Goal: Task Accomplishment & Management: Use online tool/utility

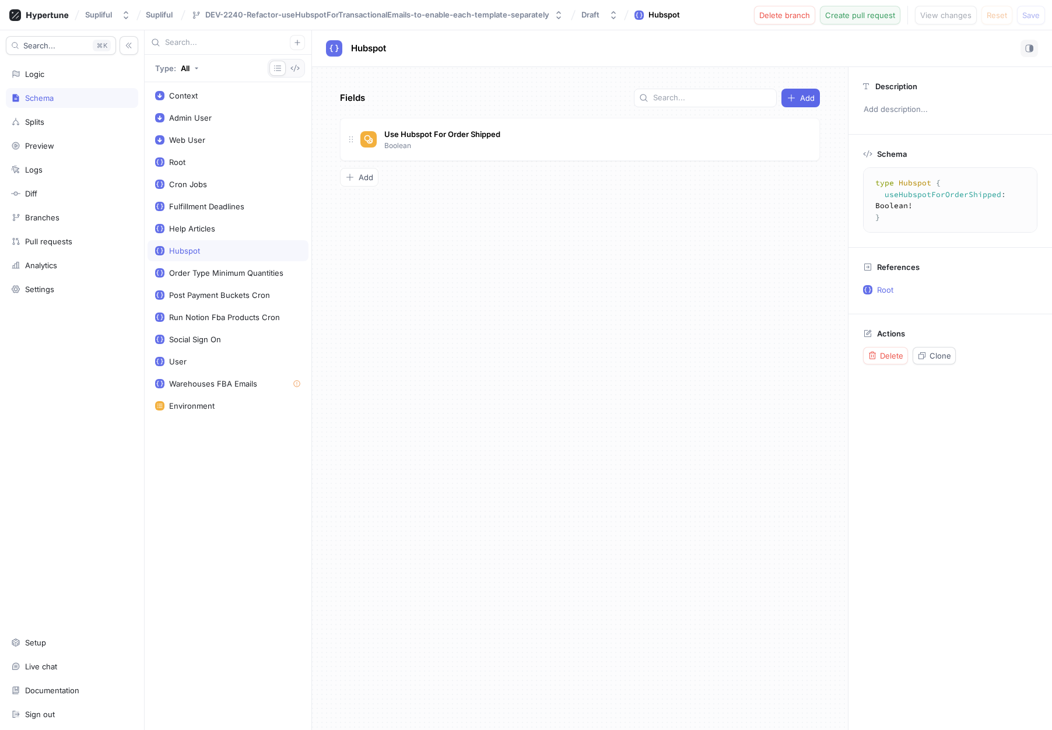
click at [886, 17] on span "Create pull request" at bounding box center [860, 15] width 70 height 7
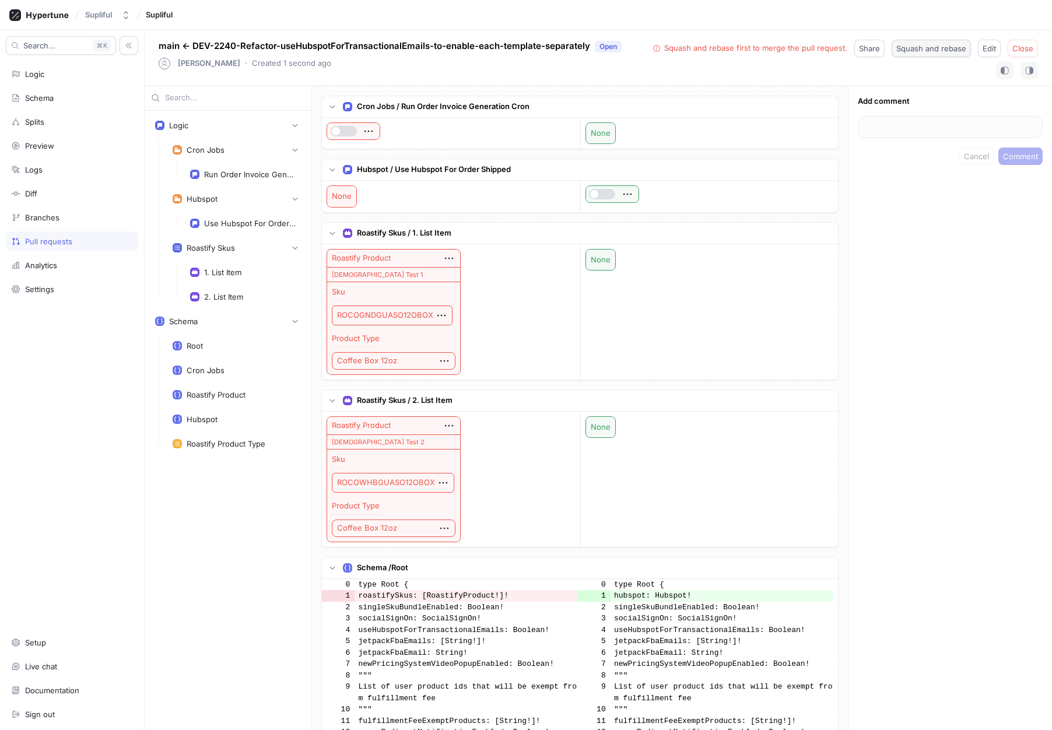
click at [934, 51] on span "Squash and rebase" at bounding box center [931, 48] width 70 height 7
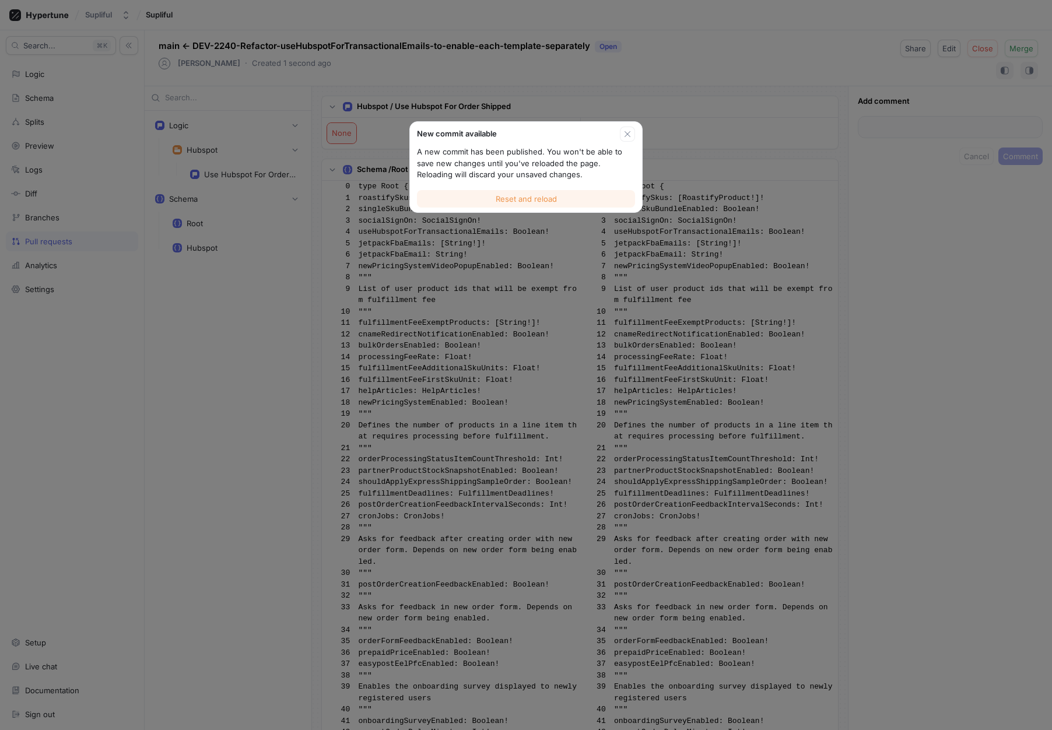
click at [546, 196] on span "Reset and reload" at bounding box center [525, 198] width 61 height 7
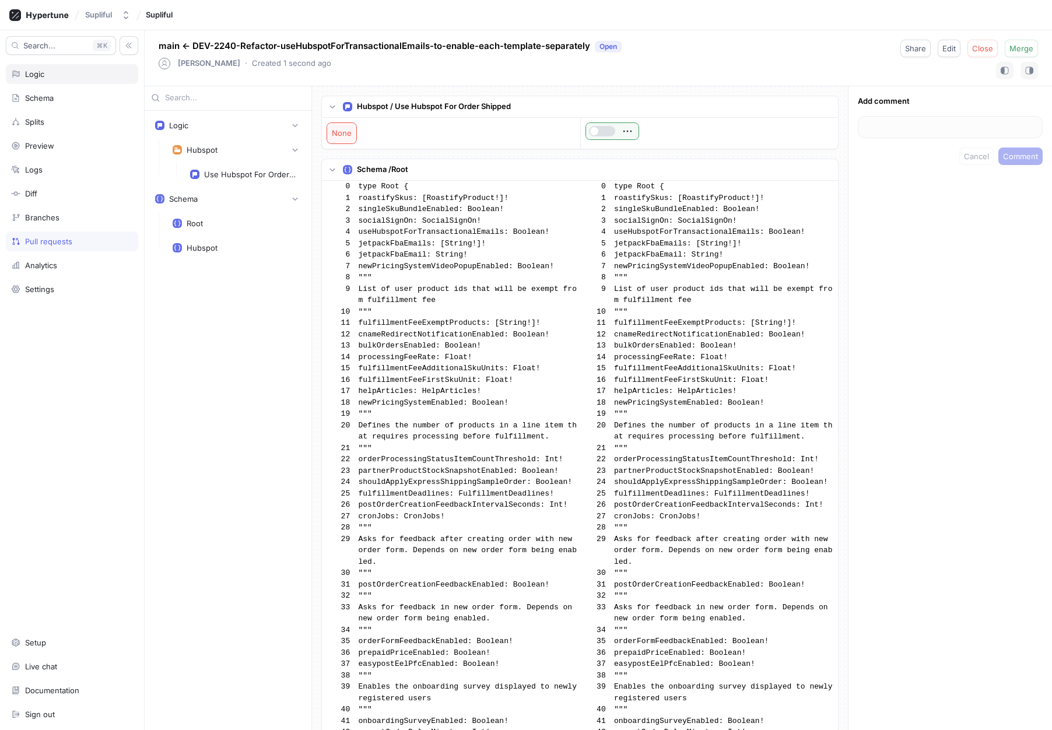
click at [50, 79] on div "Logic" at bounding box center [72, 74] width 132 height 20
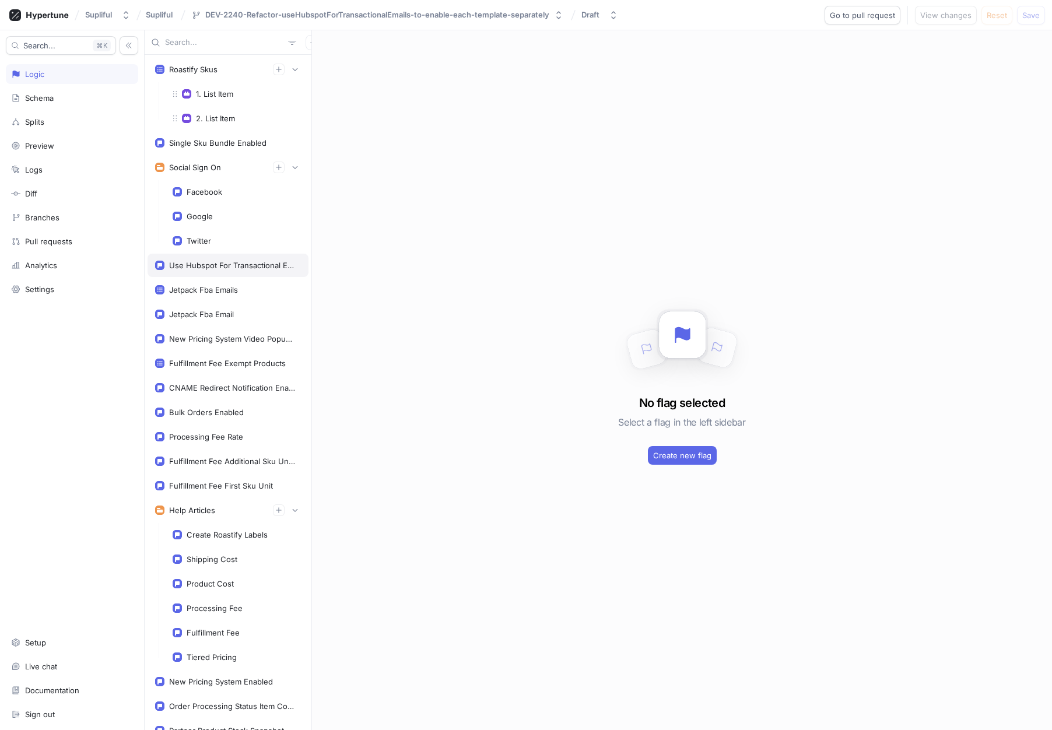
click at [232, 268] on div "Use Hubspot For Transactional Emails" at bounding box center [232, 265] width 127 height 9
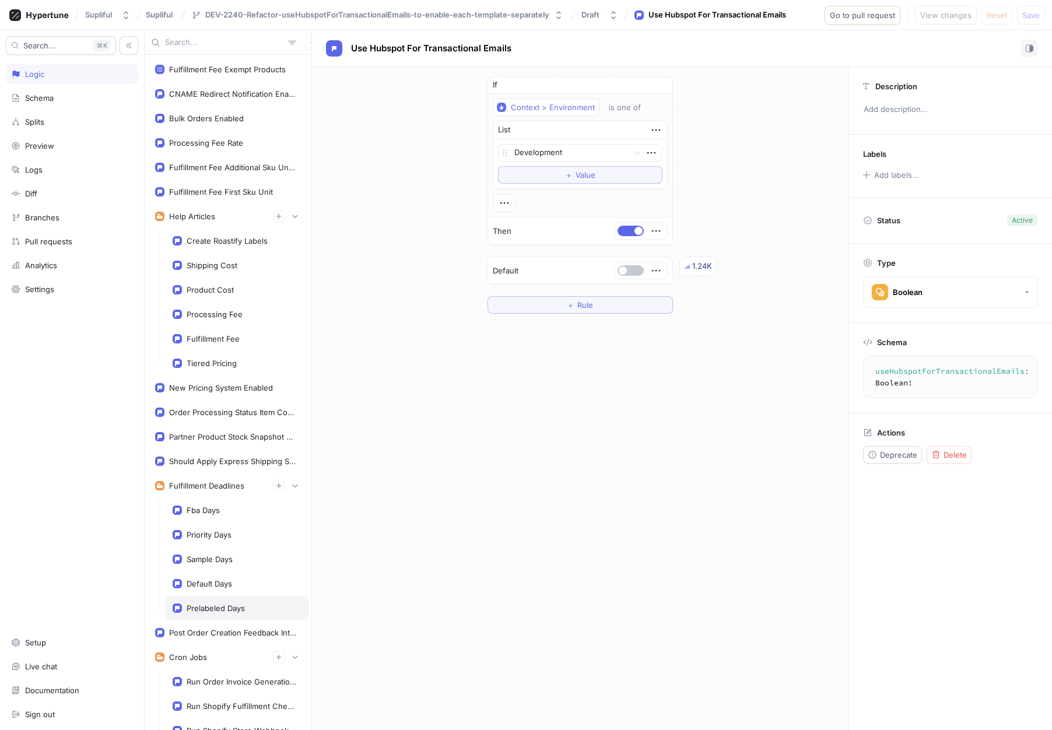
scroll to position [906, 0]
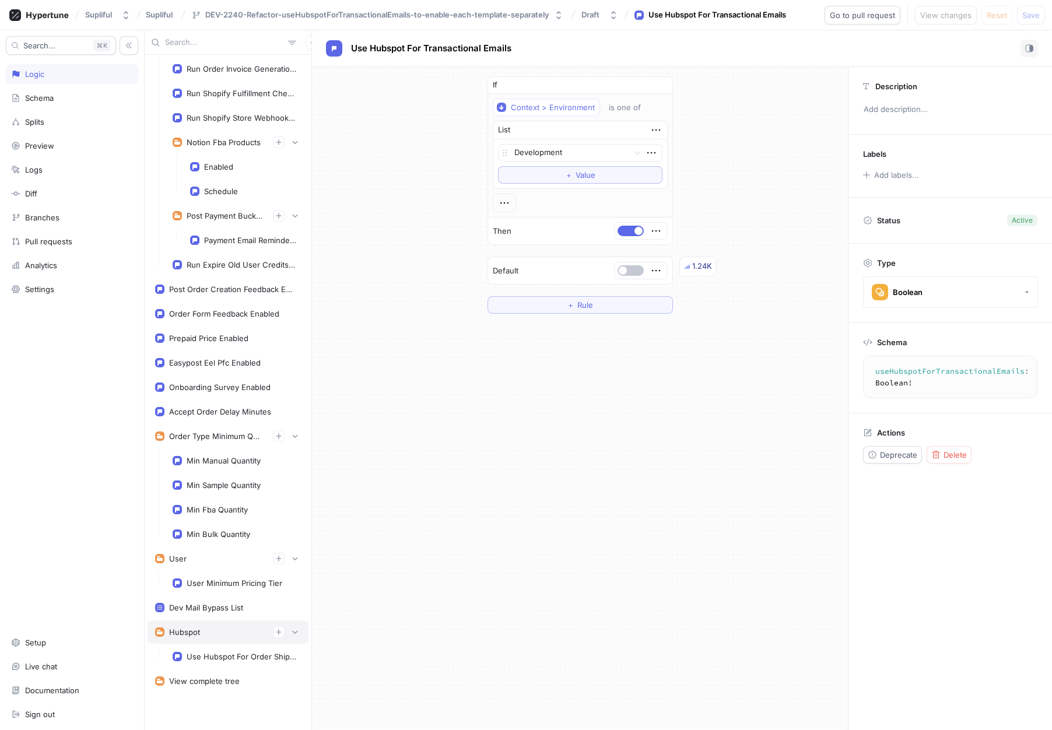
click at [198, 636] on div "Hubspot" at bounding box center [184, 631] width 31 height 9
type textarea "hubspot: Hubspot!"
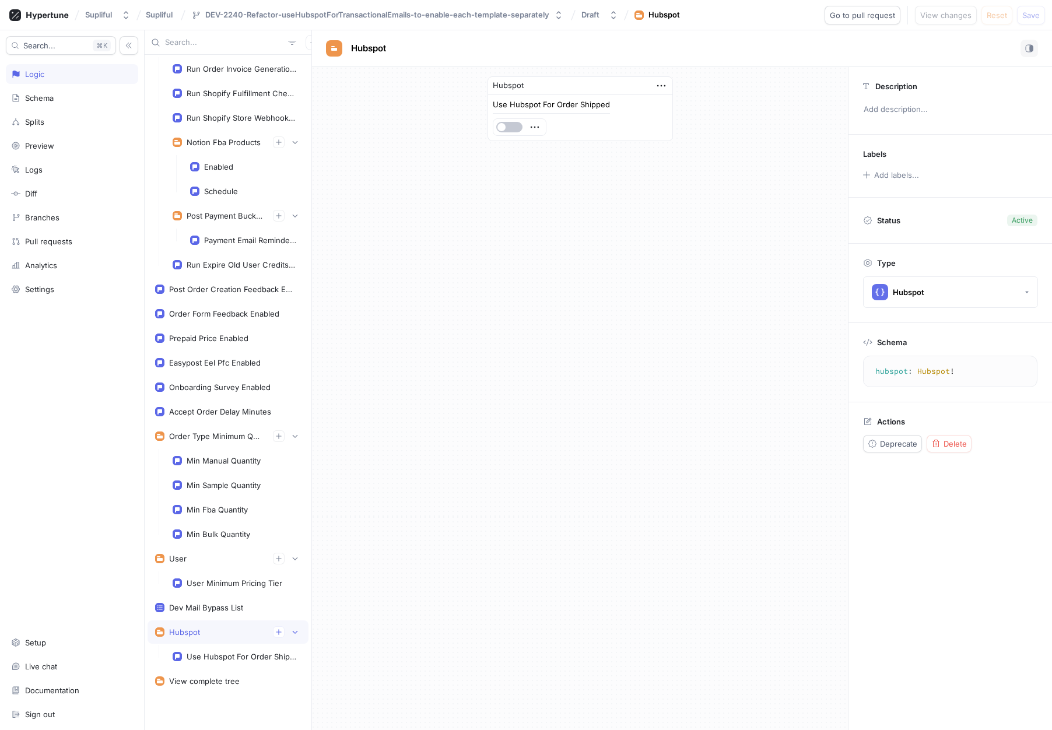
click at [558, 226] on div "Hubspot Use Hubspot For Order Shipped" at bounding box center [580, 398] width 536 height 663
click at [549, 207] on div "Hubspot Use Hubspot For Order Shipped" at bounding box center [580, 398] width 536 height 663
click at [662, 83] on icon "button" at bounding box center [661, 85] width 13 height 13
click at [457, 211] on div "Hubspot Use Hubspot For Order Shipped" at bounding box center [580, 398] width 536 height 663
click at [57, 100] on div "Schema" at bounding box center [72, 97] width 122 height 9
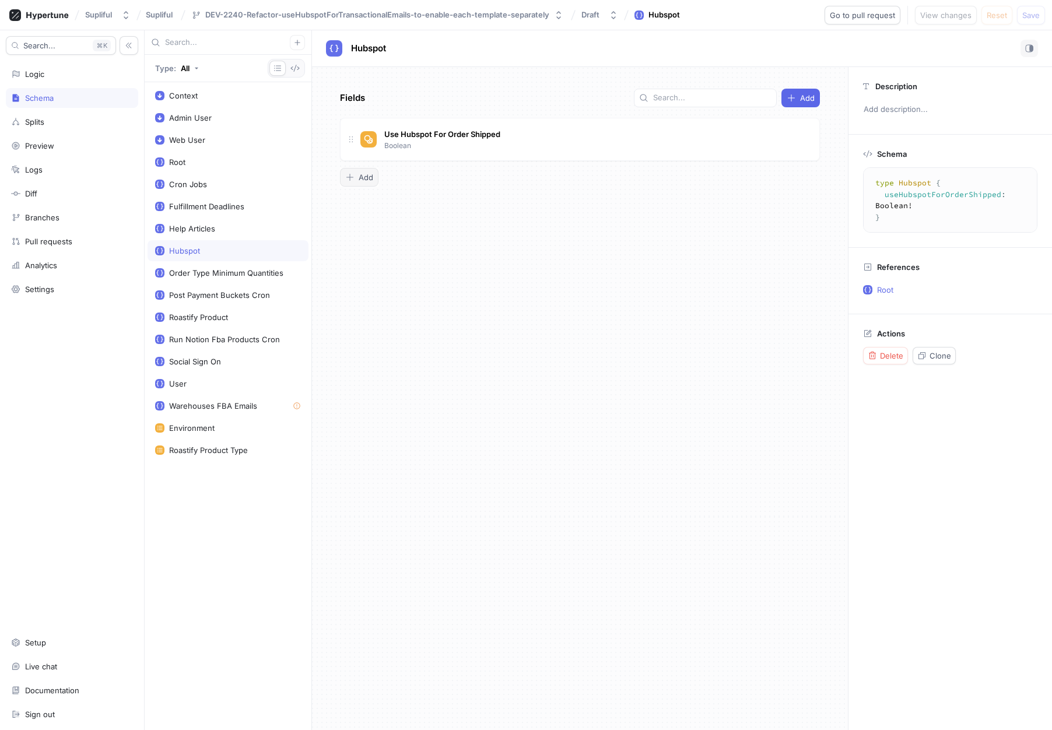
click at [363, 181] on span "Add" at bounding box center [365, 177] width 15 height 7
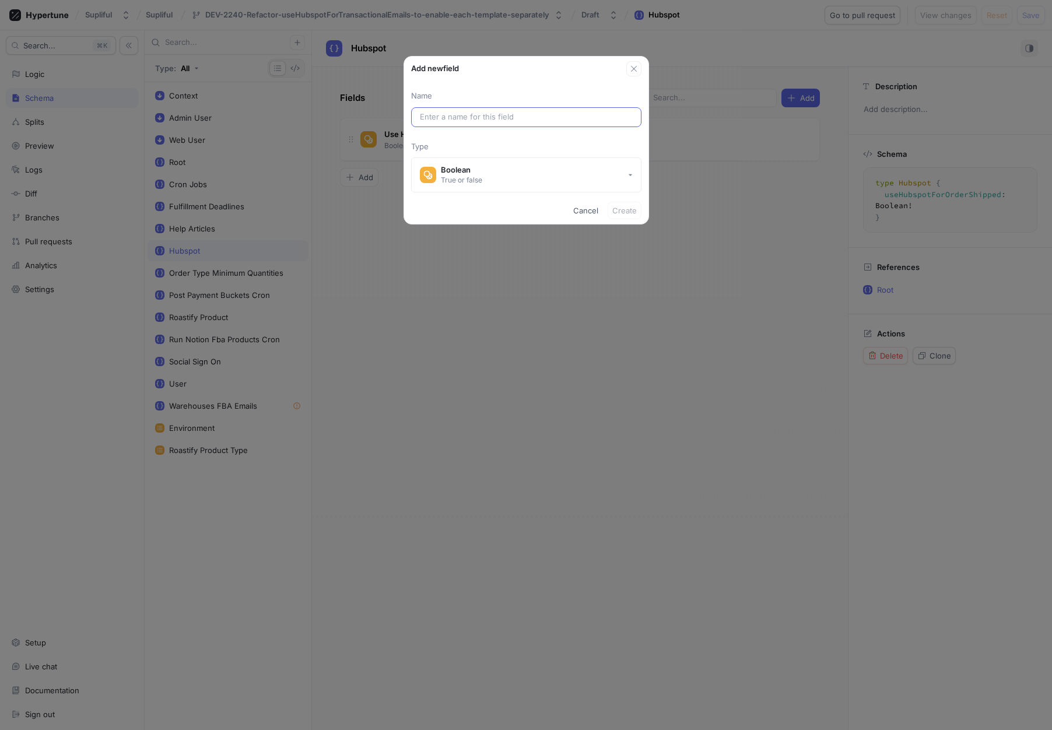
click at [468, 121] on input "text" at bounding box center [526, 117] width 213 height 12
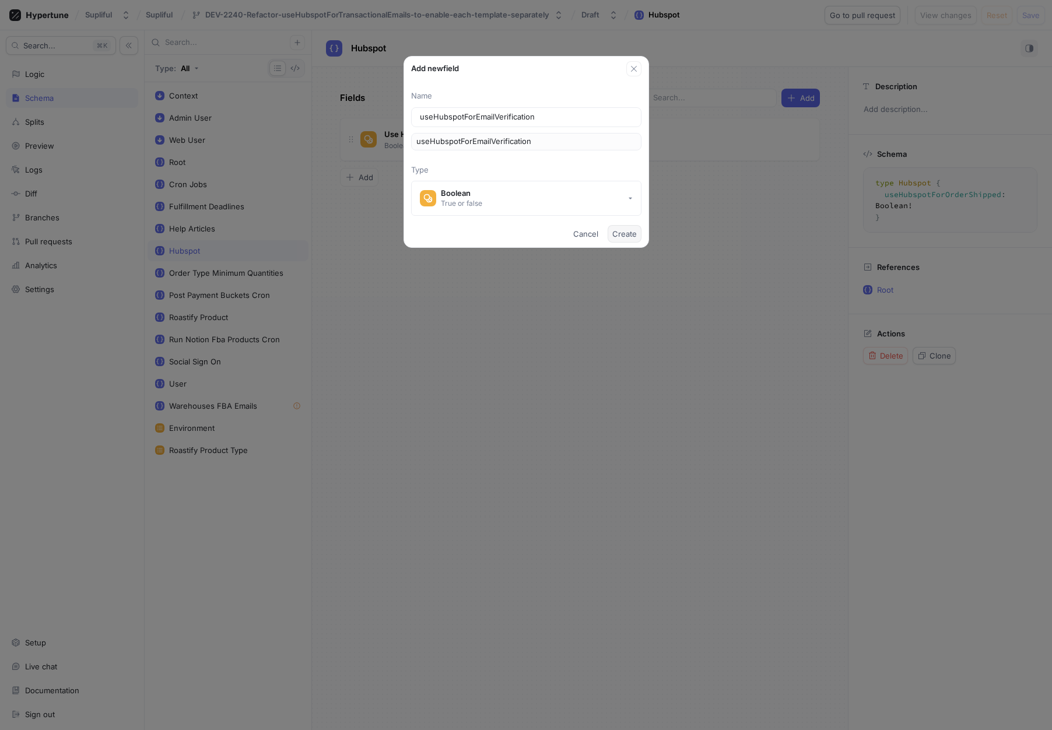
type input "useHubspotForEmailVerification"
click at [629, 233] on span "Create" at bounding box center [624, 233] width 24 height 7
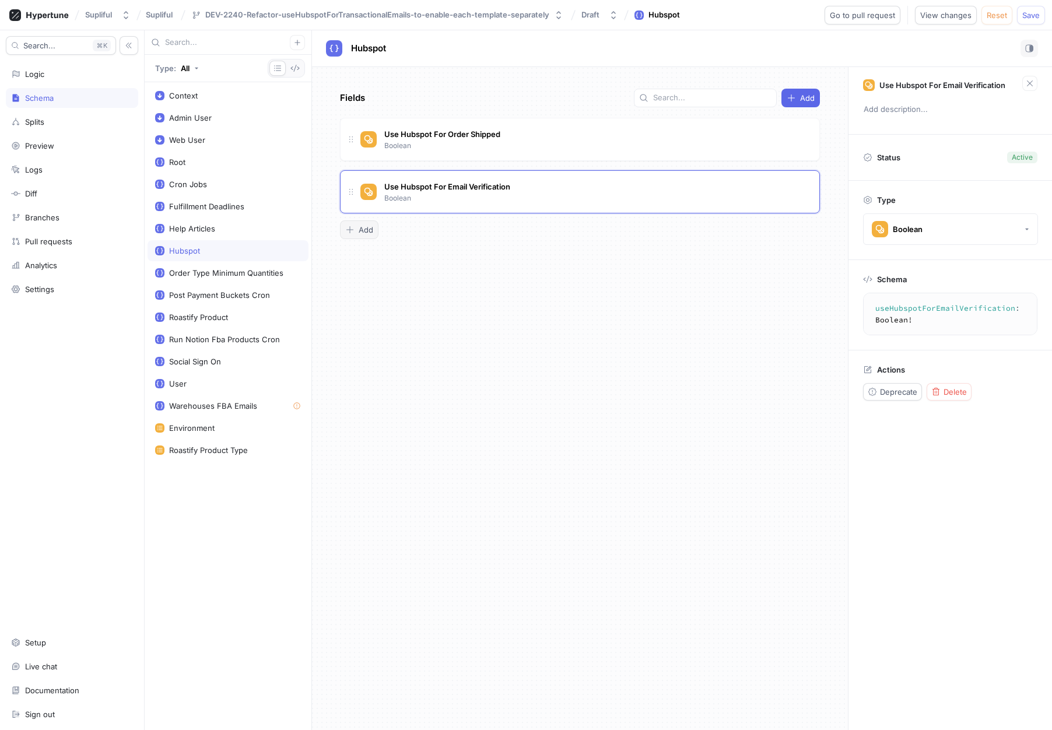
click at [363, 233] on span "Add" at bounding box center [365, 229] width 15 height 7
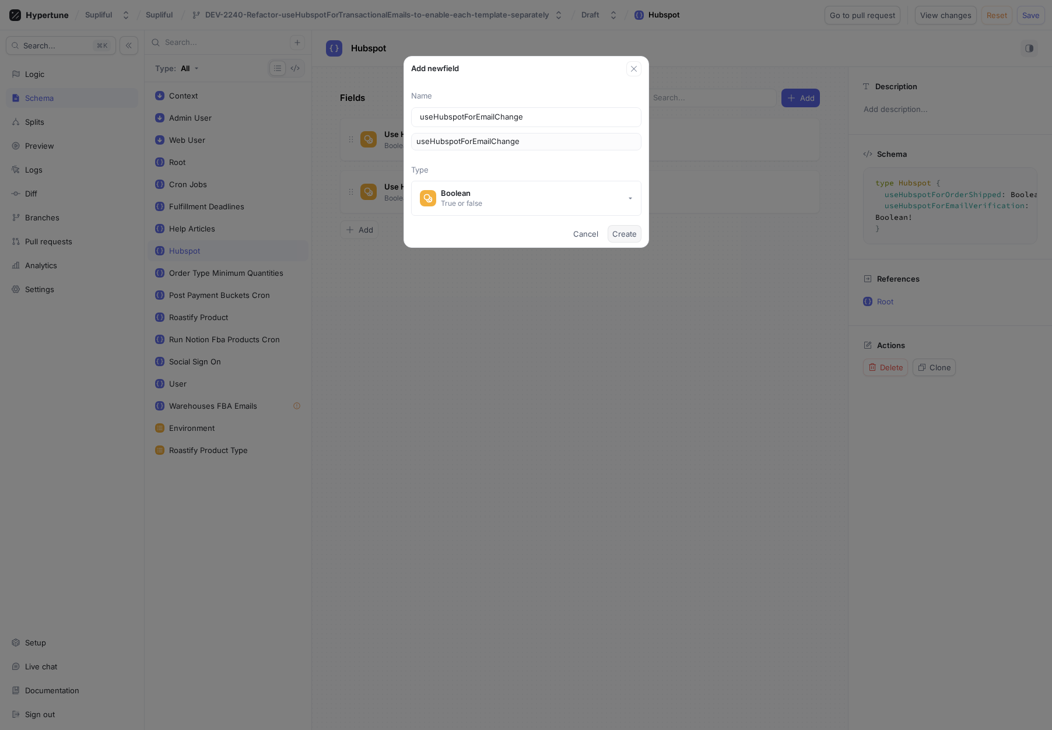
type input "useHubspotForEmailChange"
click at [623, 234] on span "Create" at bounding box center [624, 233] width 24 height 7
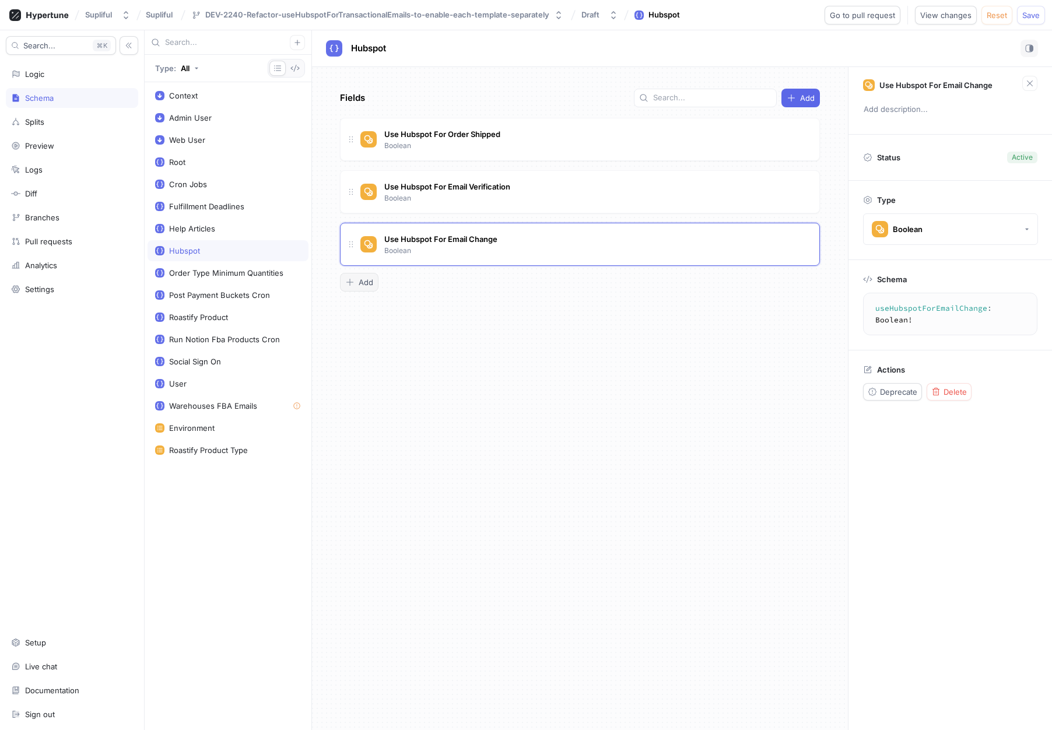
click at [370, 286] on span "Add" at bounding box center [365, 282] width 15 height 7
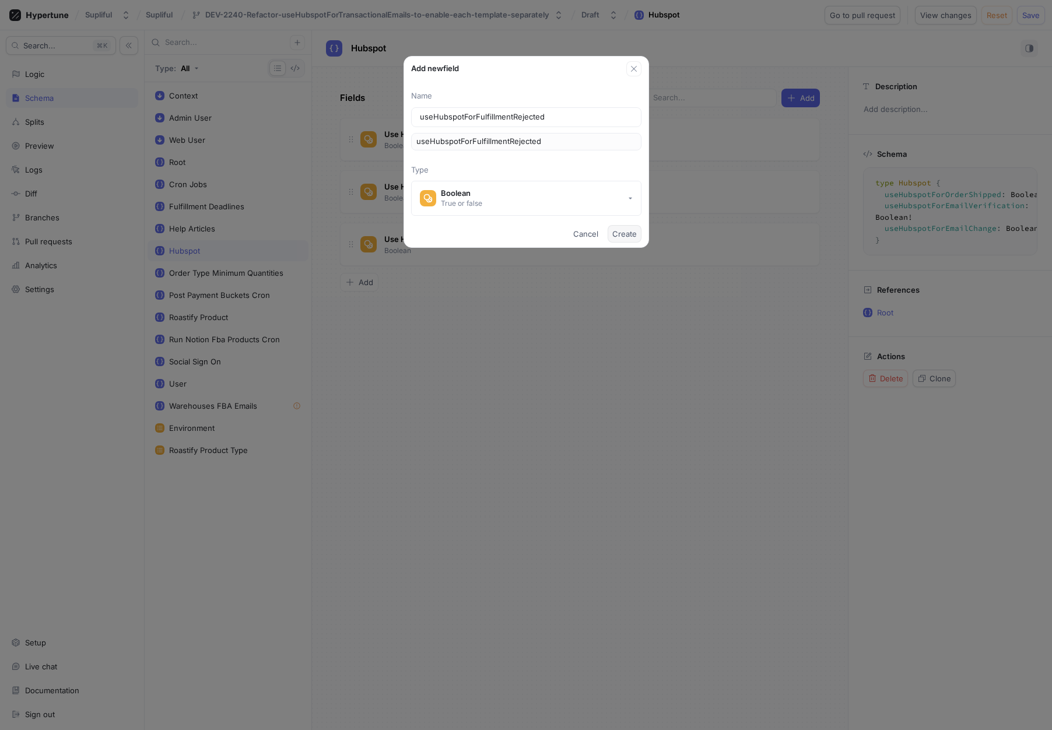
type input "useHubspotForFulfillmentRejected"
click at [623, 231] on span "Create" at bounding box center [624, 233] width 24 height 7
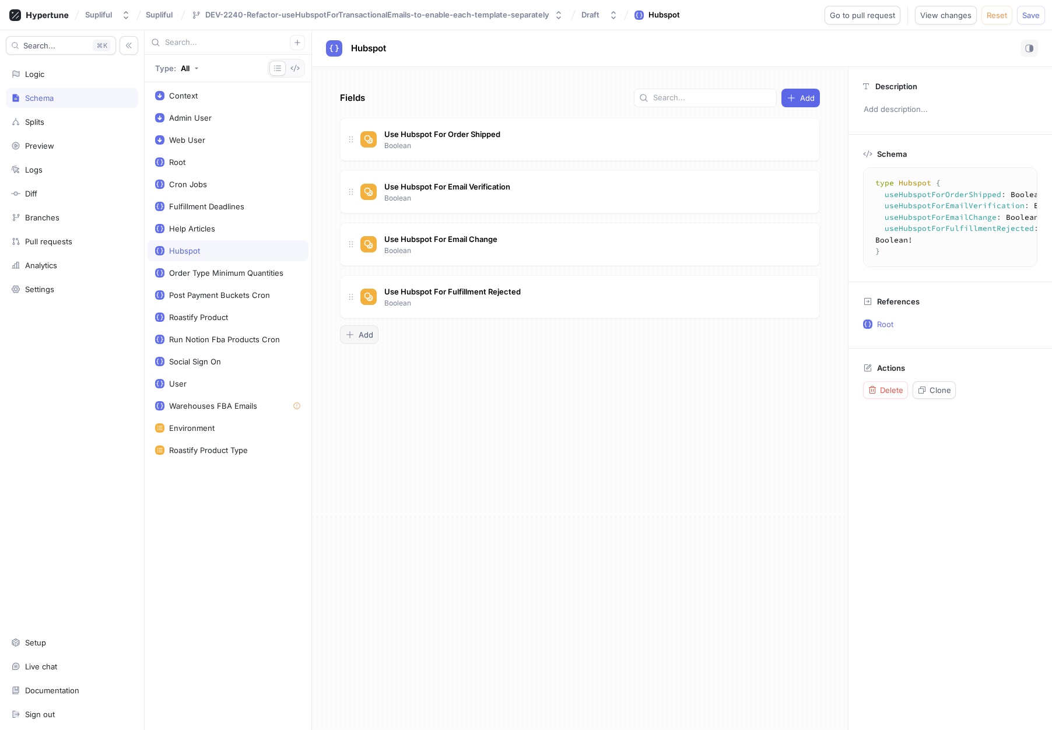
click at [362, 334] on span "Add" at bounding box center [365, 334] width 15 height 7
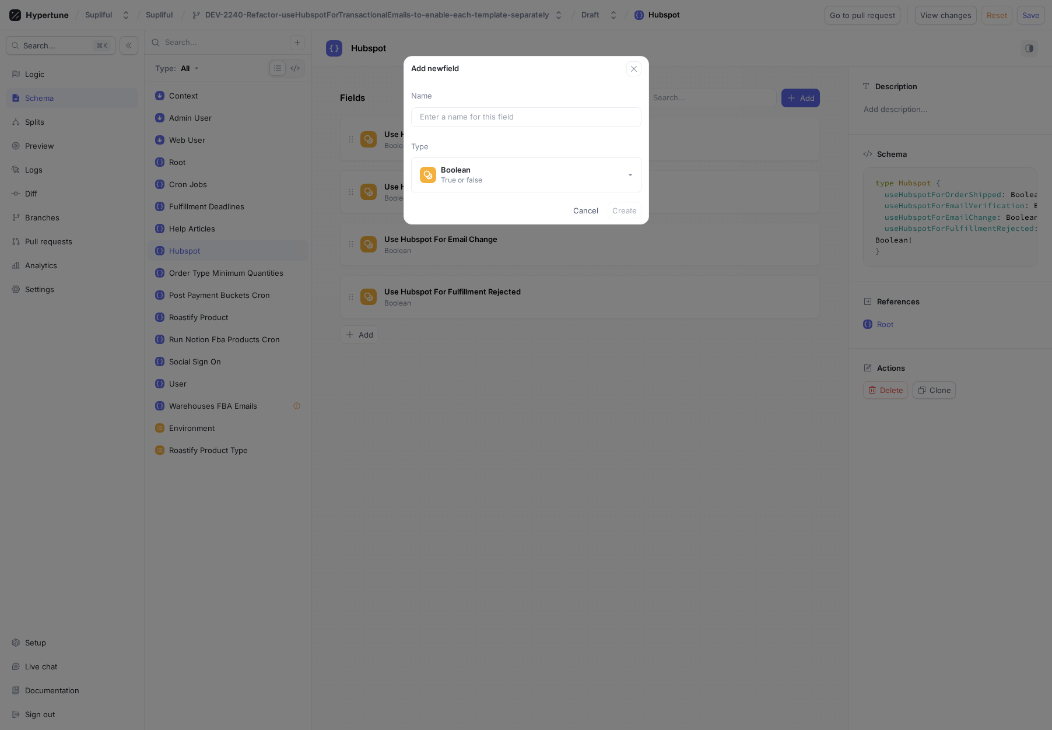
type input "useHubspotForOrderShipped"
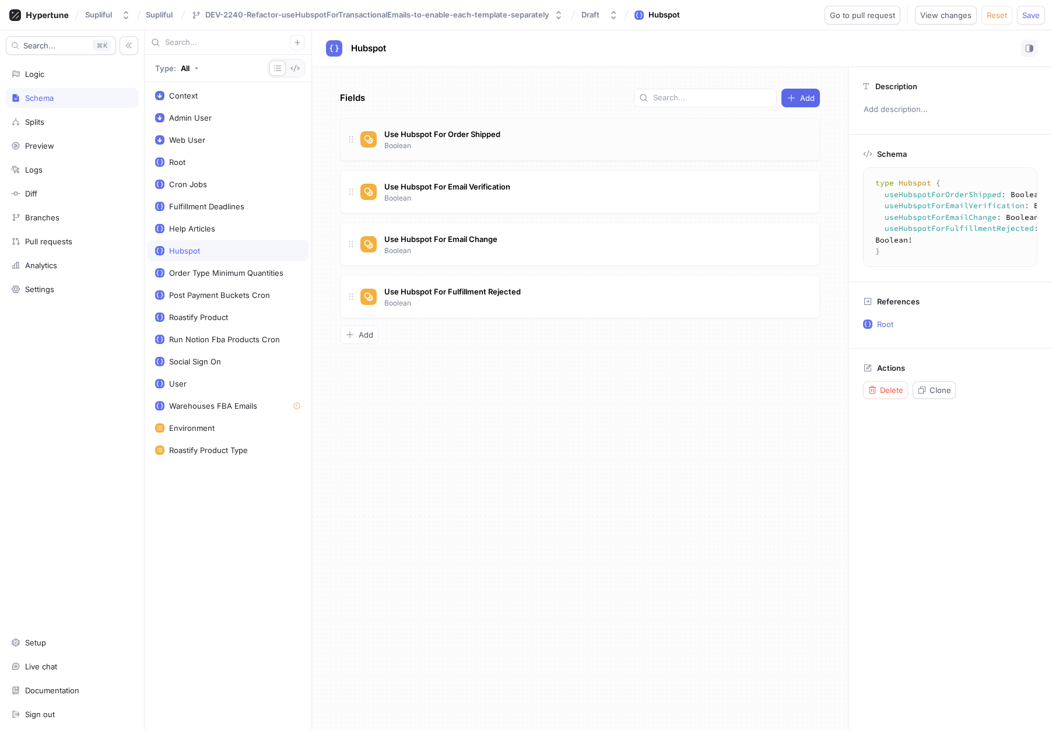
click at [764, 139] on div "Use Hubspot For Order Shipped Boolean" at bounding box center [584, 139] width 449 height 23
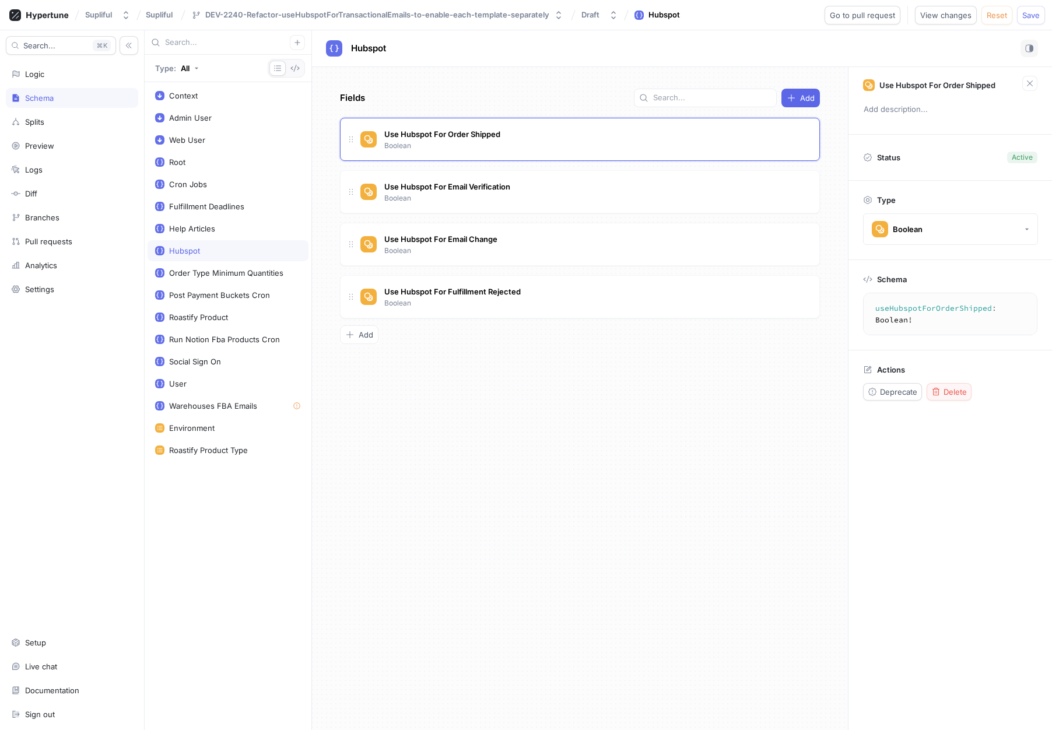
click at [963, 391] on span "Delete" at bounding box center [954, 391] width 23 height 7
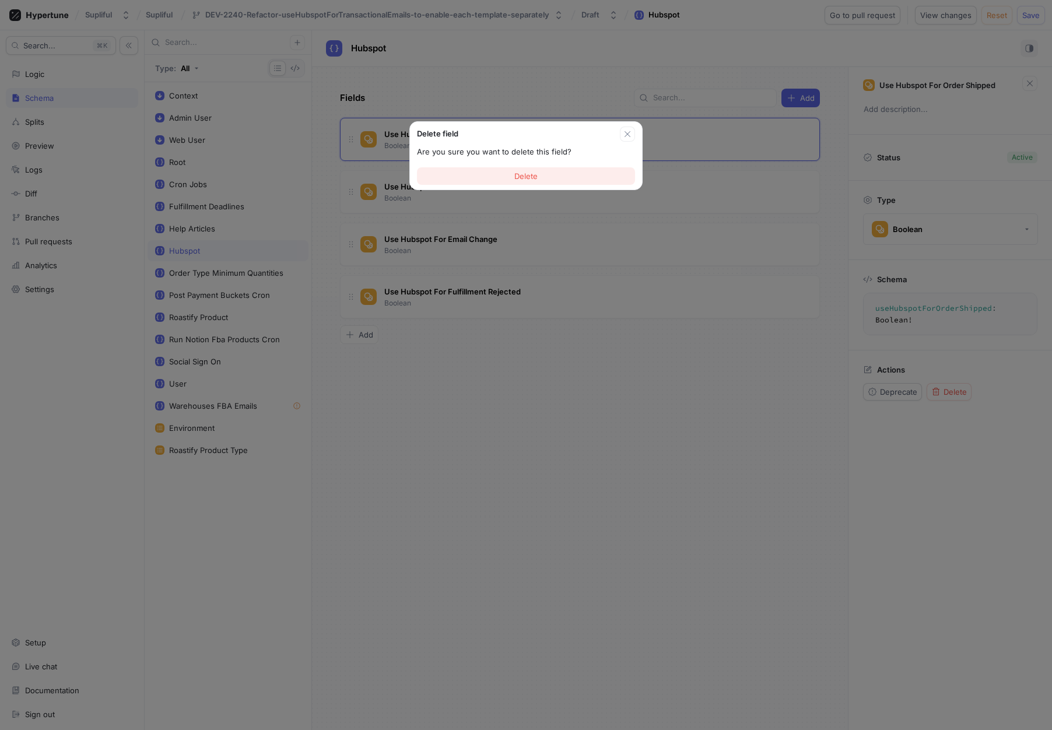
click at [525, 179] on span "Delete" at bounding box center [525, 176] width 23 height 7
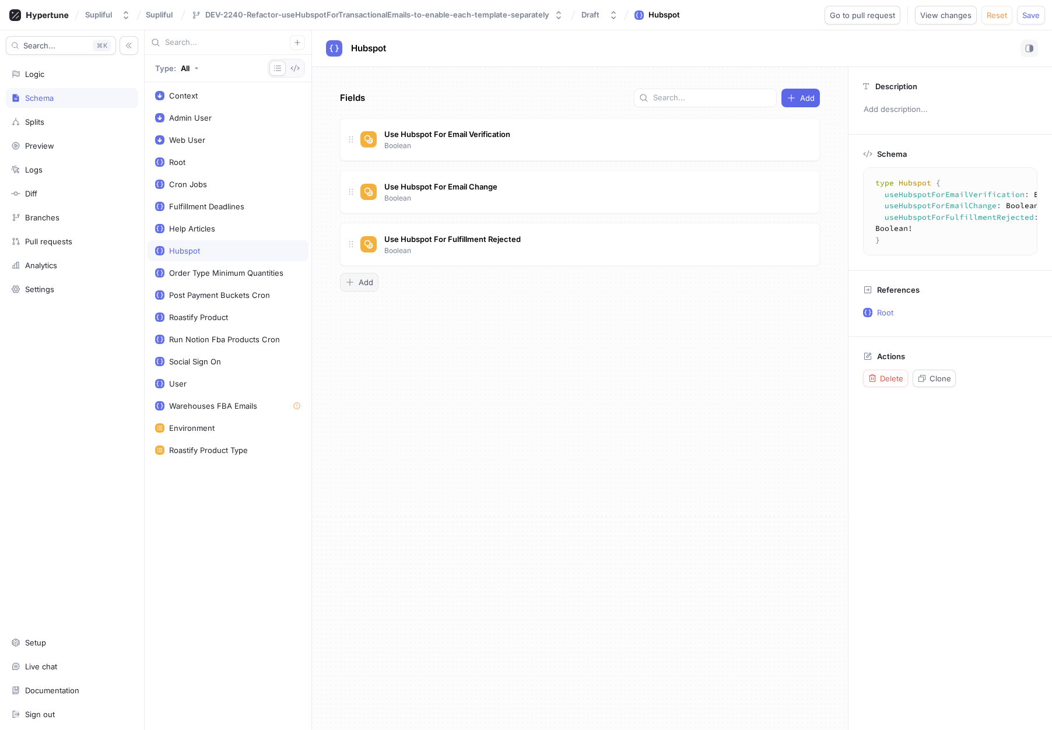
click at [355, 283] on div "Add" at bounding box center [359, 281] width 28 height 9
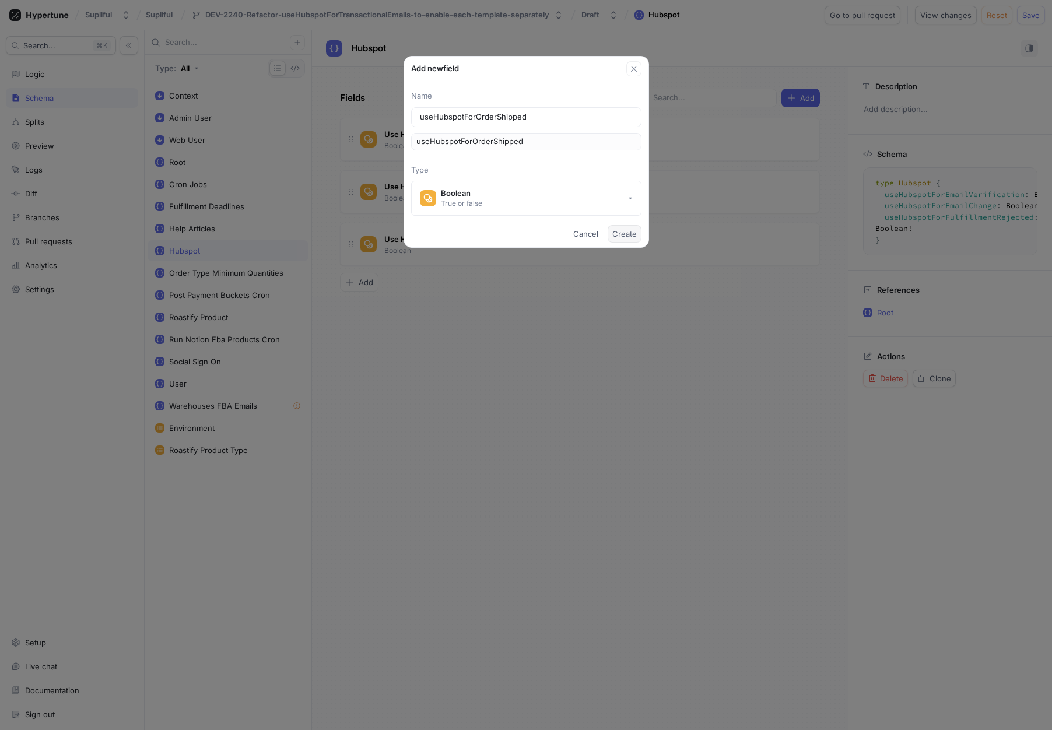
type input "useHubspotForOrderShipped"
click at [626, 233] on span "Create" at bounding box center [624, 233] width 24 height 7
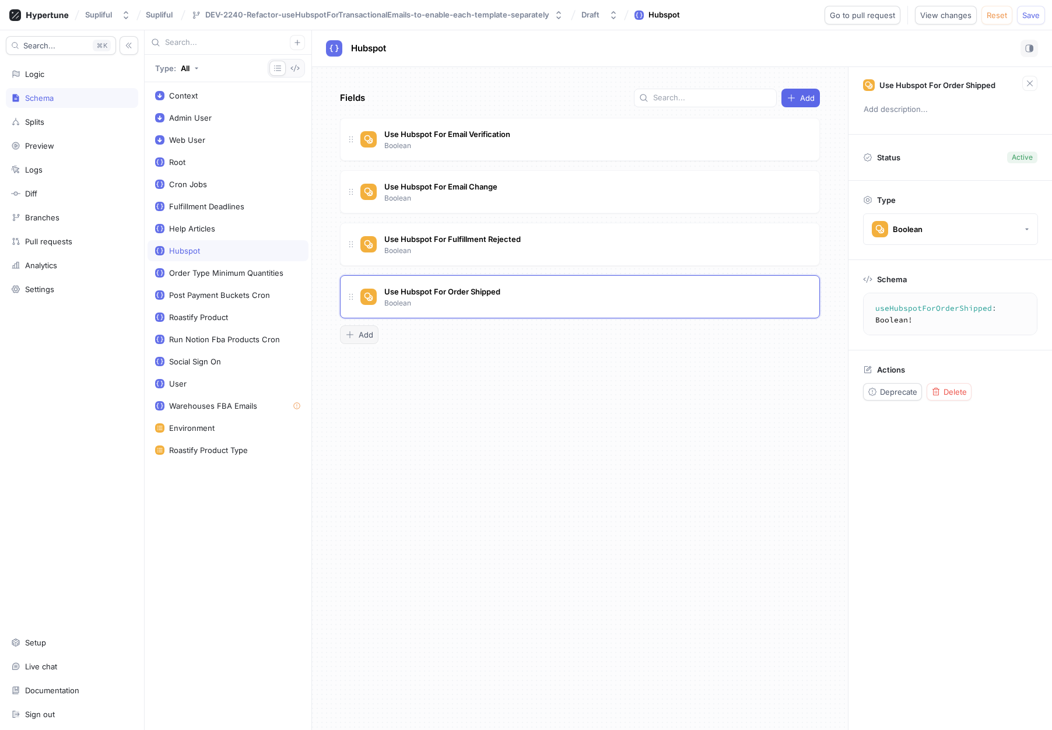
click at [370, 339] on button "Add" at bounding box center [359, 334] width 38 height 19
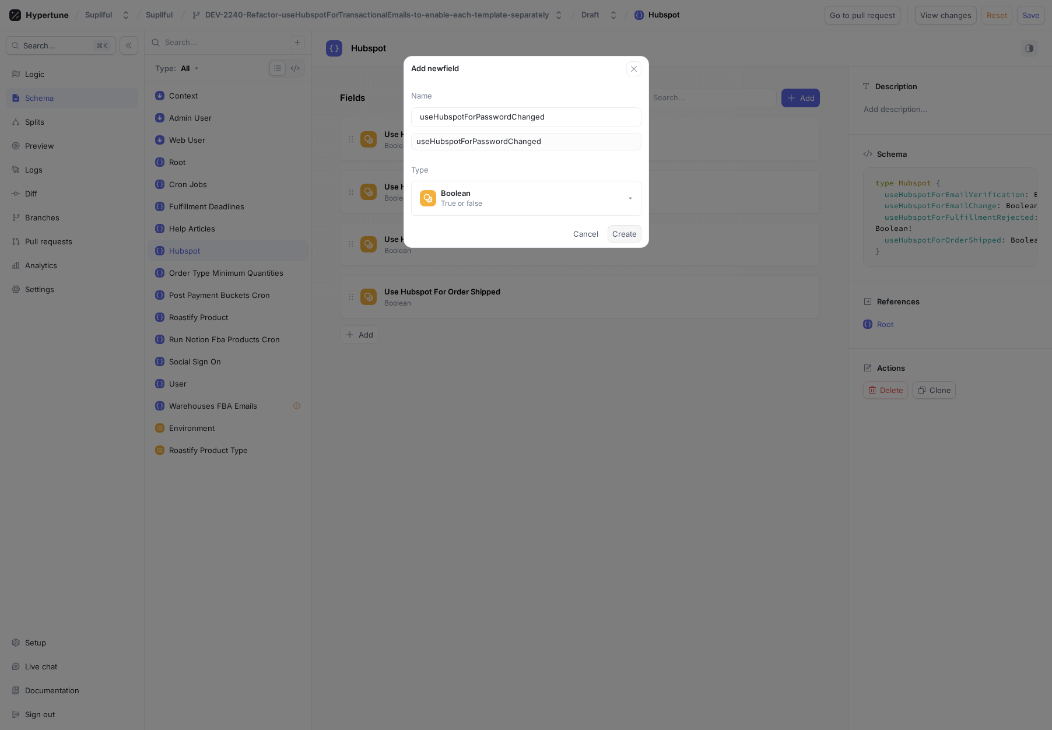
type input "useHubspotForPasswordChanged"
click at [626, 231] on span "Create" at bounding box center [624, 233] width 24 height 7
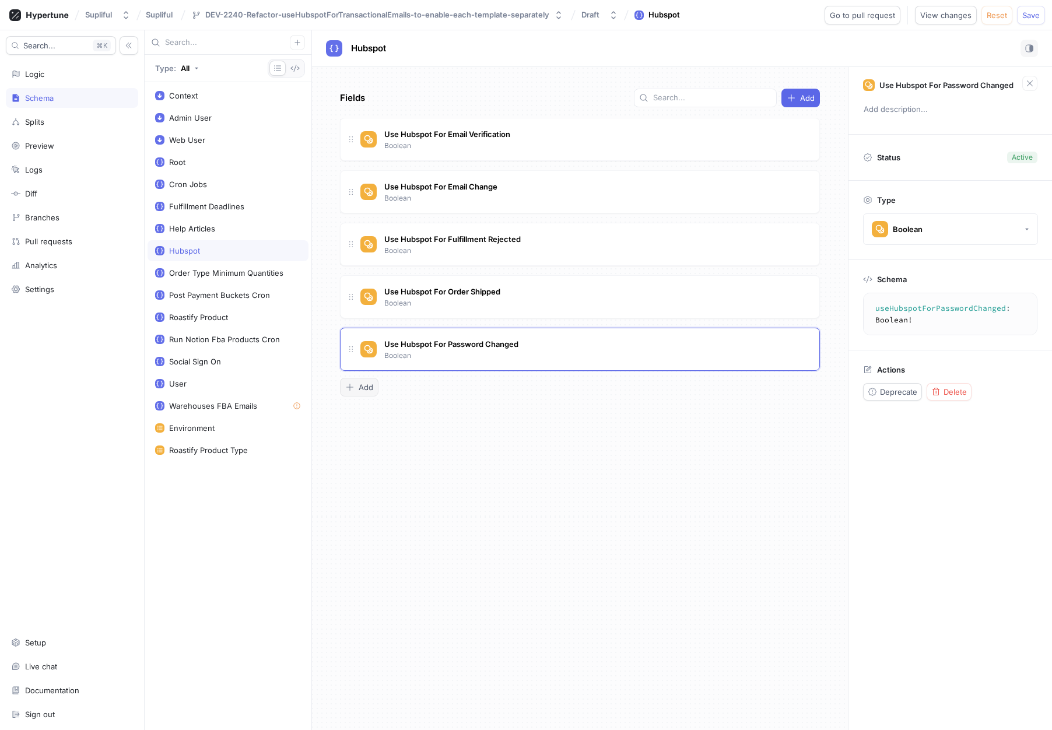
click at [350, 393] on button "Add" at bounding box center [359, 387] width 38 height 19
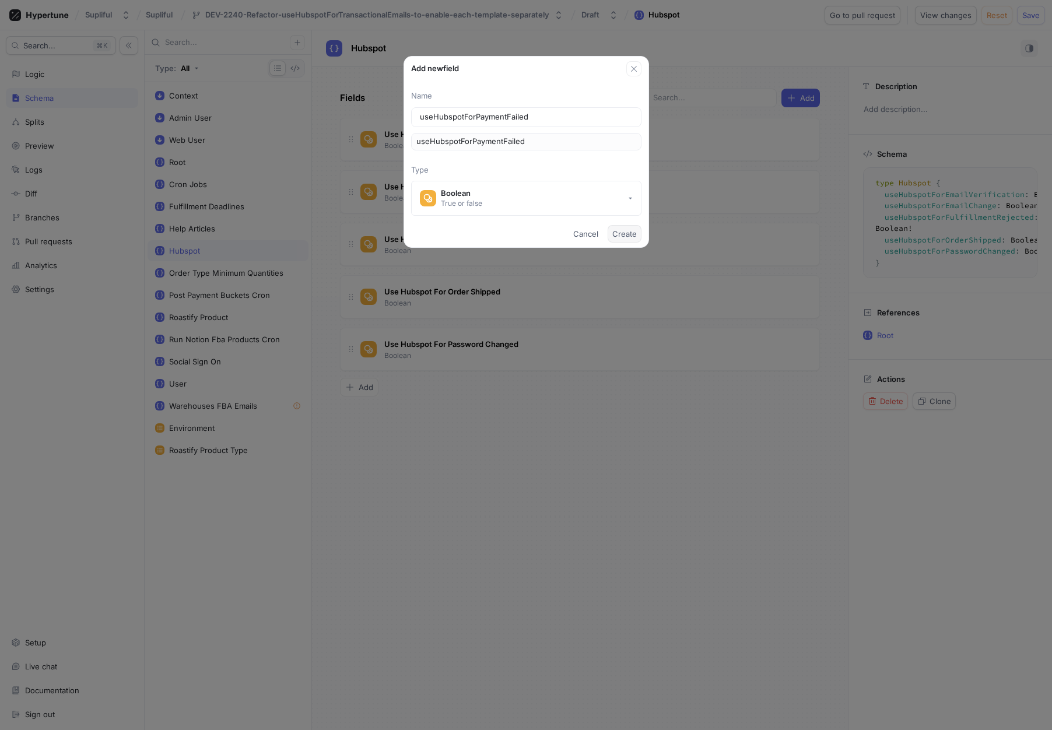
type input "useHubspotForPaymentFailed"
click at [628, 232] on span "Create" at bounding box center [624, 233] width 24 height 7
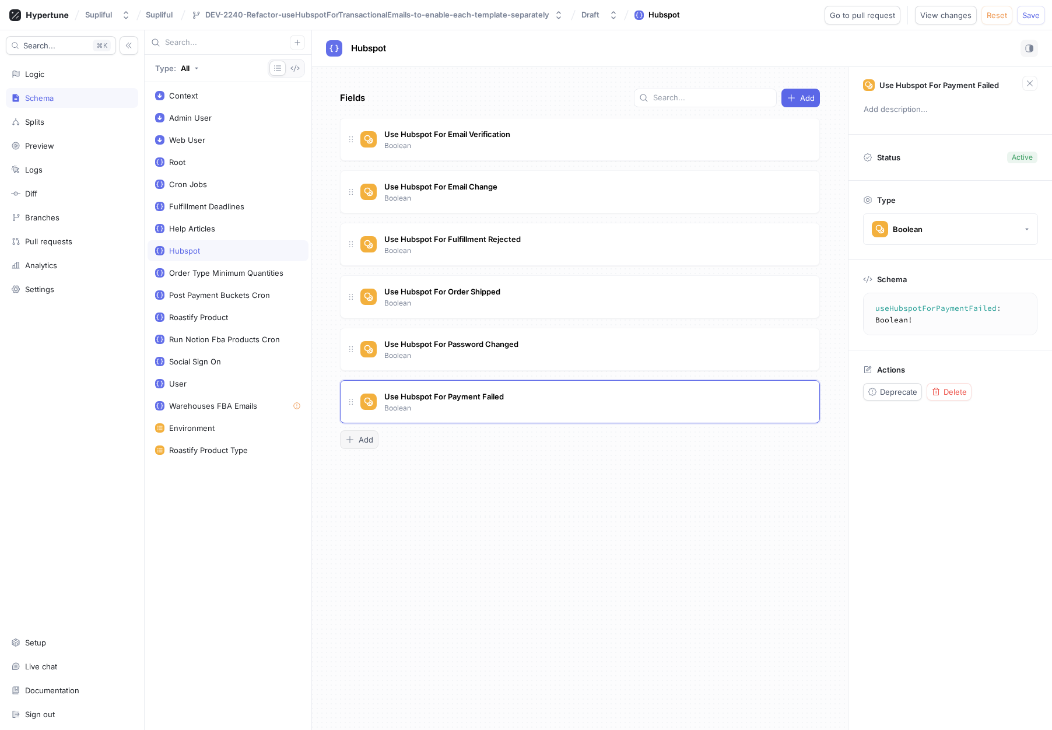
click at [365, 441] on span "Add" at bounding box center [365, 439] width 15 height 7
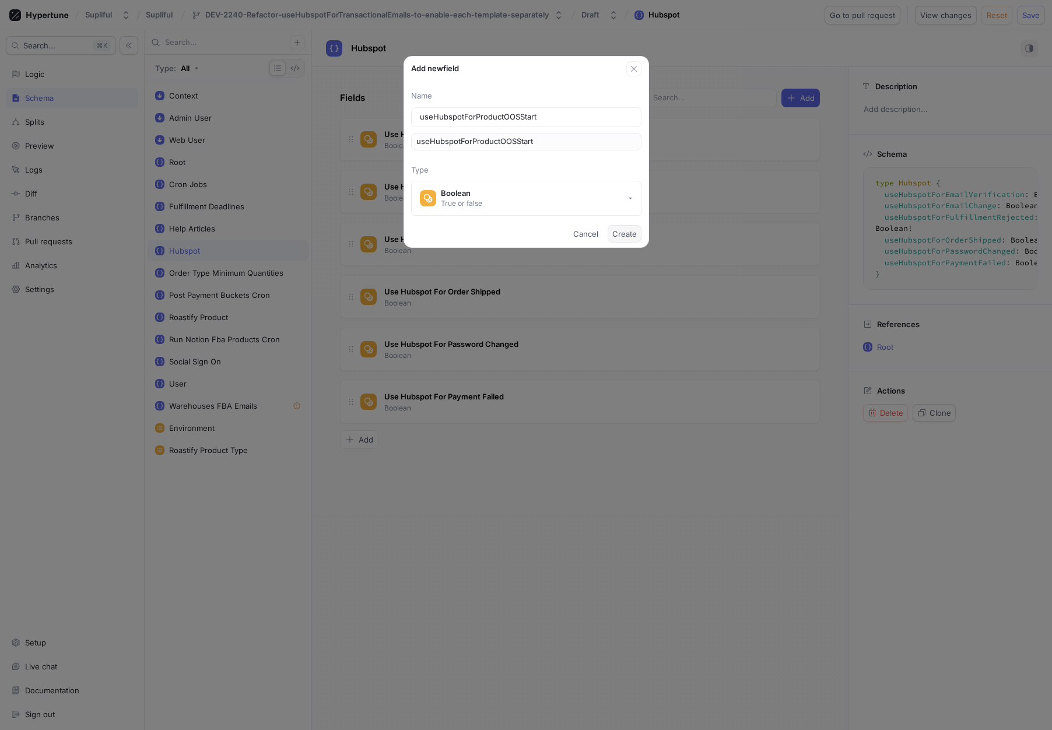
type input "useHubspotForProductOOSStart"
click at [624, 236] on span "Create" at bounding box center [624, 233] width 24 height 7
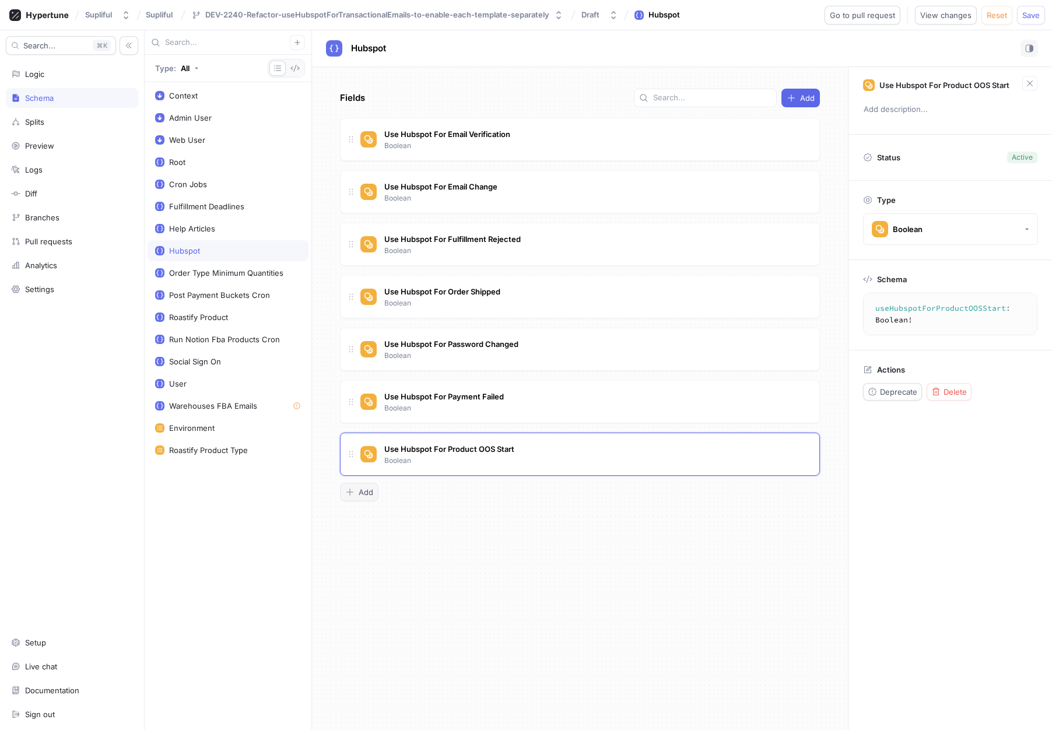
click at [363, 495] on span "Add" at bounding box center [365, 491] width 15 height 7
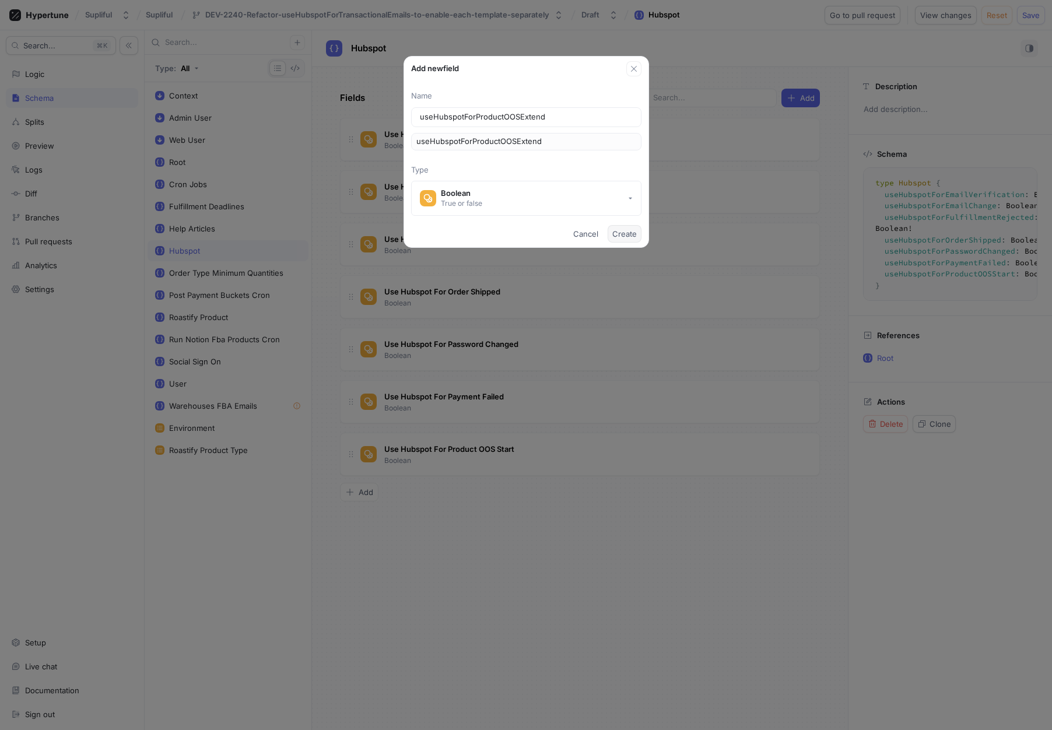
type input "useHubspotForProductOOSExtend"
click at [627, 232] on span "Create" at bounding box center [624, 233] width 24 height 7
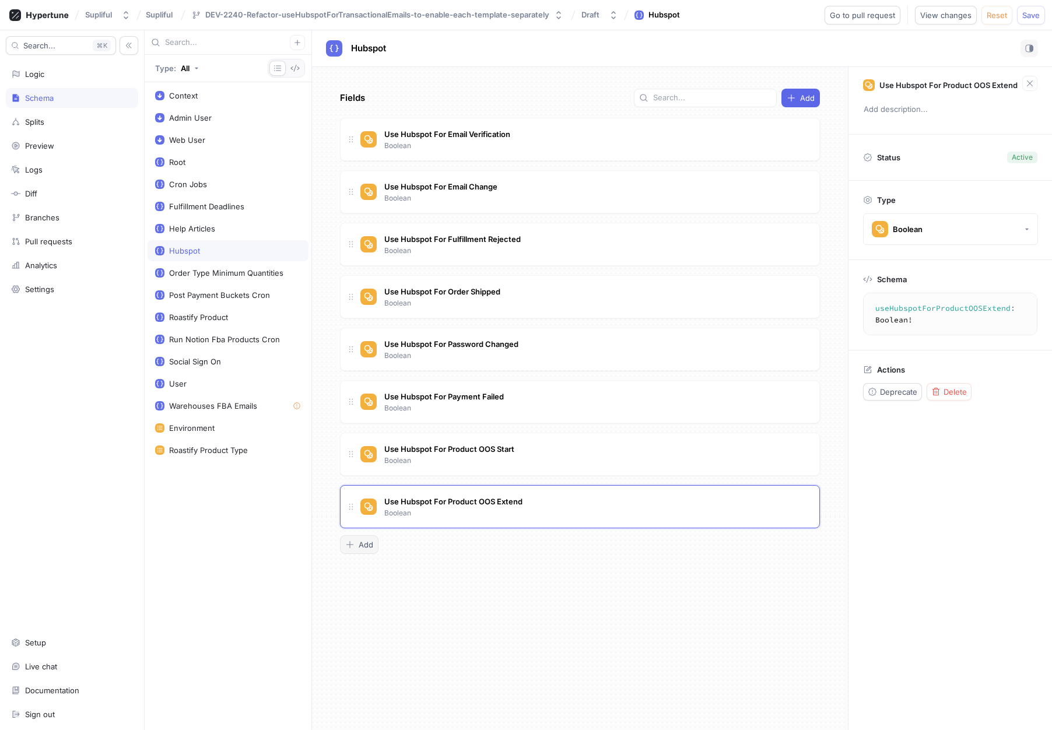
click at [356, 546] on div "Add" at bounding box center [359, 544] width 28 height 9
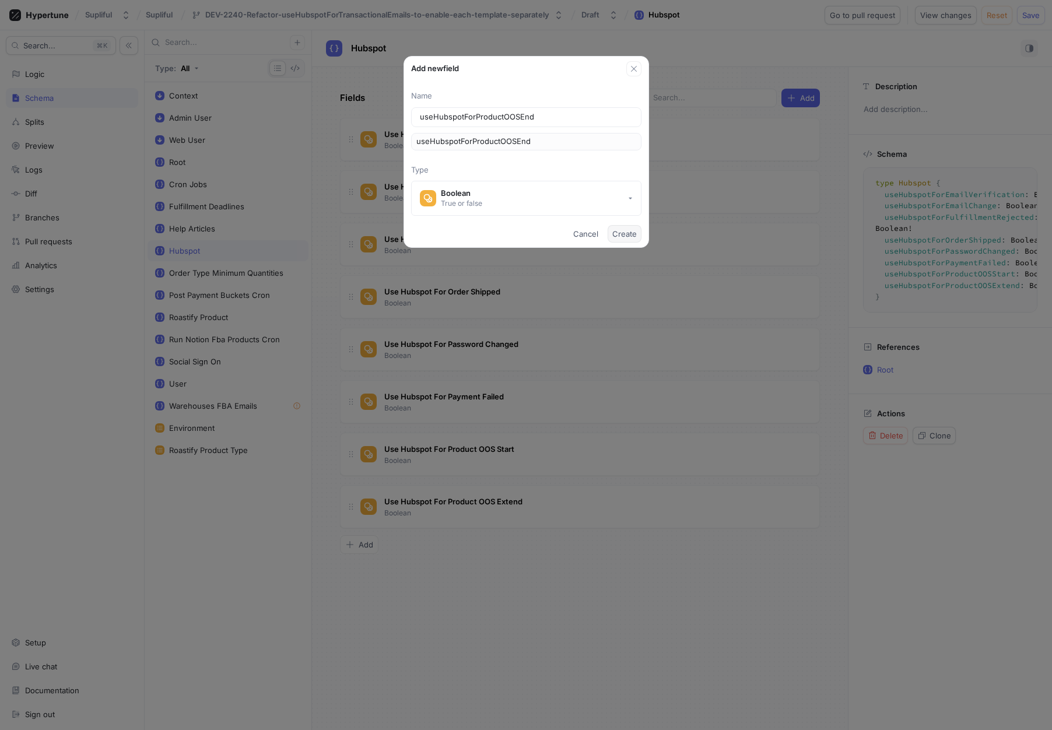
type input "useHubspotForProductOOSEnd"
click at [627, 237] on span "Create" at bounding box center [624, 233] width 24 height 7
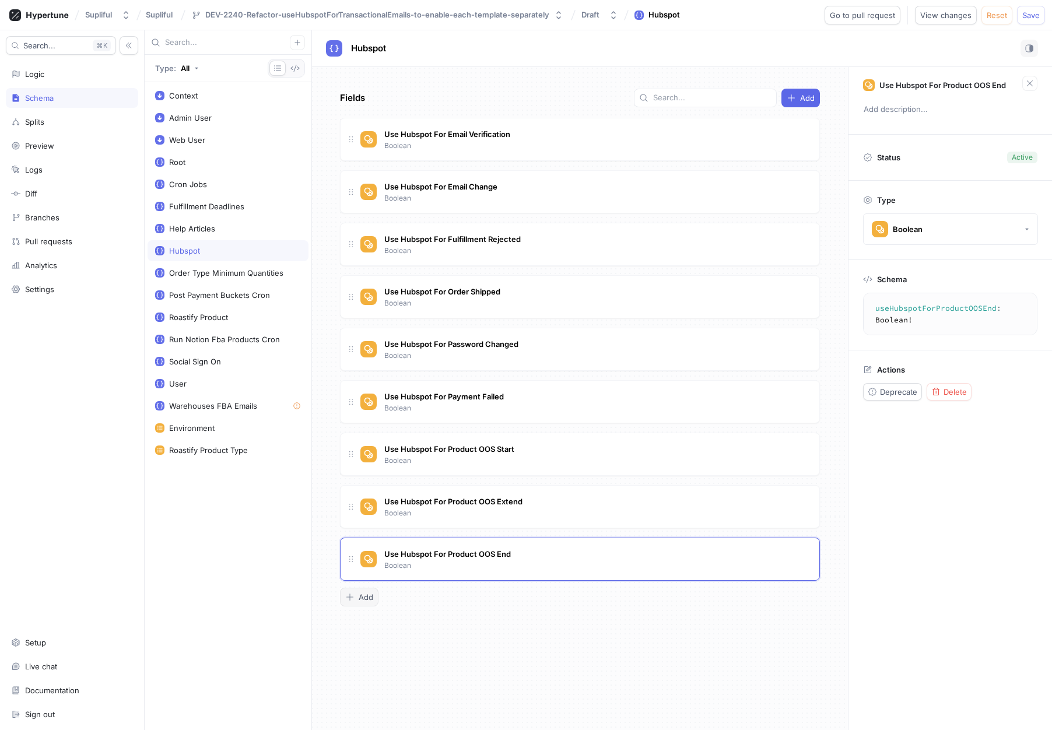
click at [365, 602] on button "Add" at bounding box center [359, 597] width 38 height 19
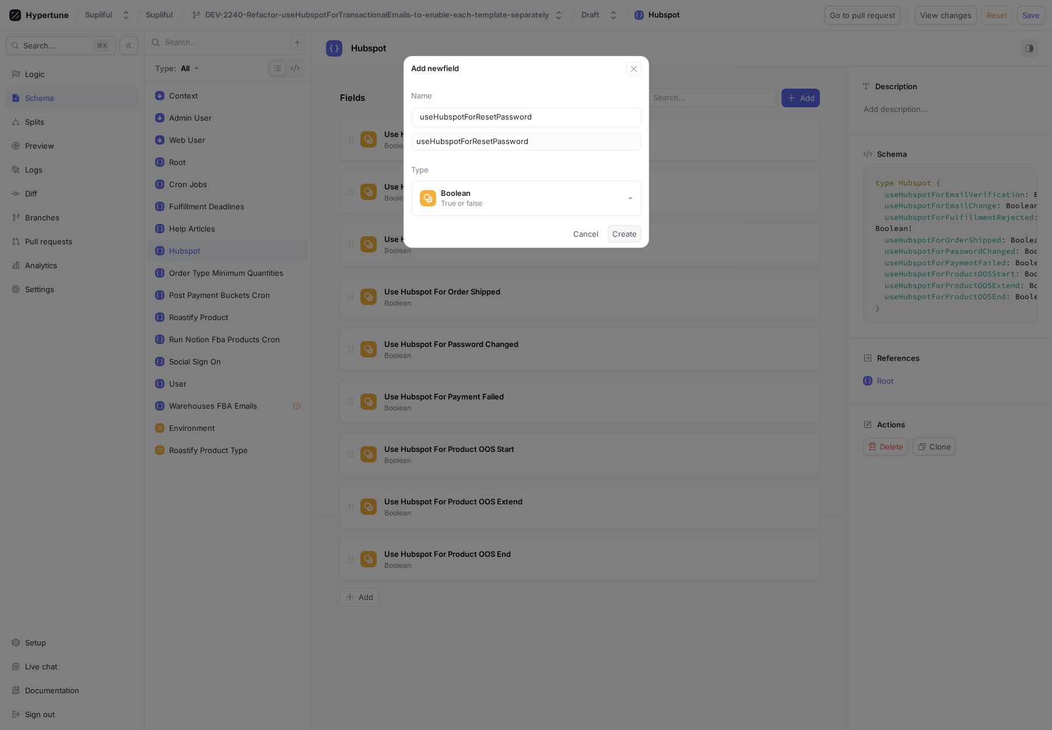
type input "useHubspotForResetPassword"
click at [620, 234] on span "Create" at bounding box center [624, 233] width 24 height 7
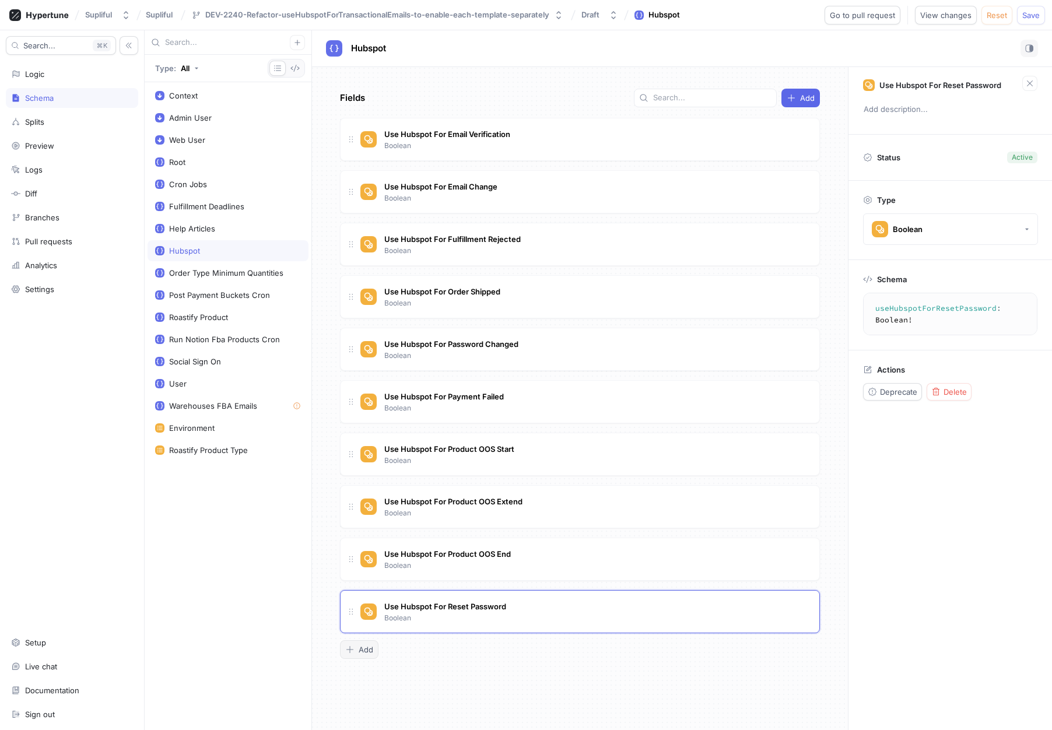
click at [367, 649] on span "Add" at bounding box center [365, 649] width 15 height 7
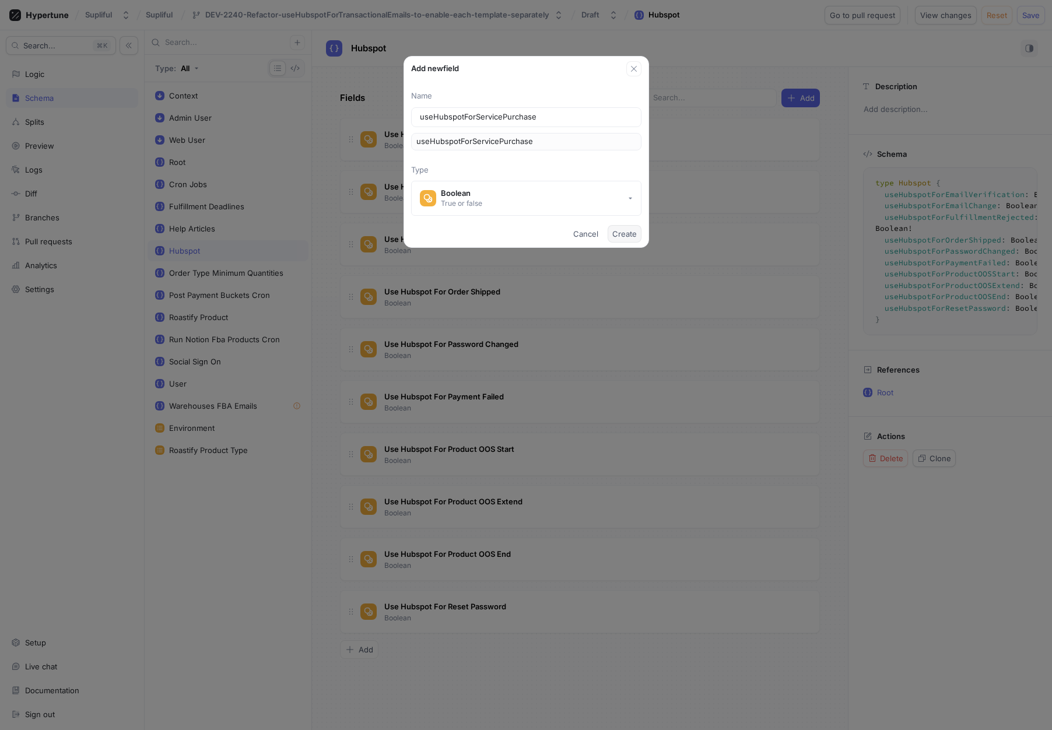
type input "useHubspotForServicePurchase"
click at [632, 234] on span "Create" at bounding box center [624, 233] width 24 height 7
type textarea "type Hubspot { useHubspotForEmailVerification: Boolean! useHubspotForEmailChang…"
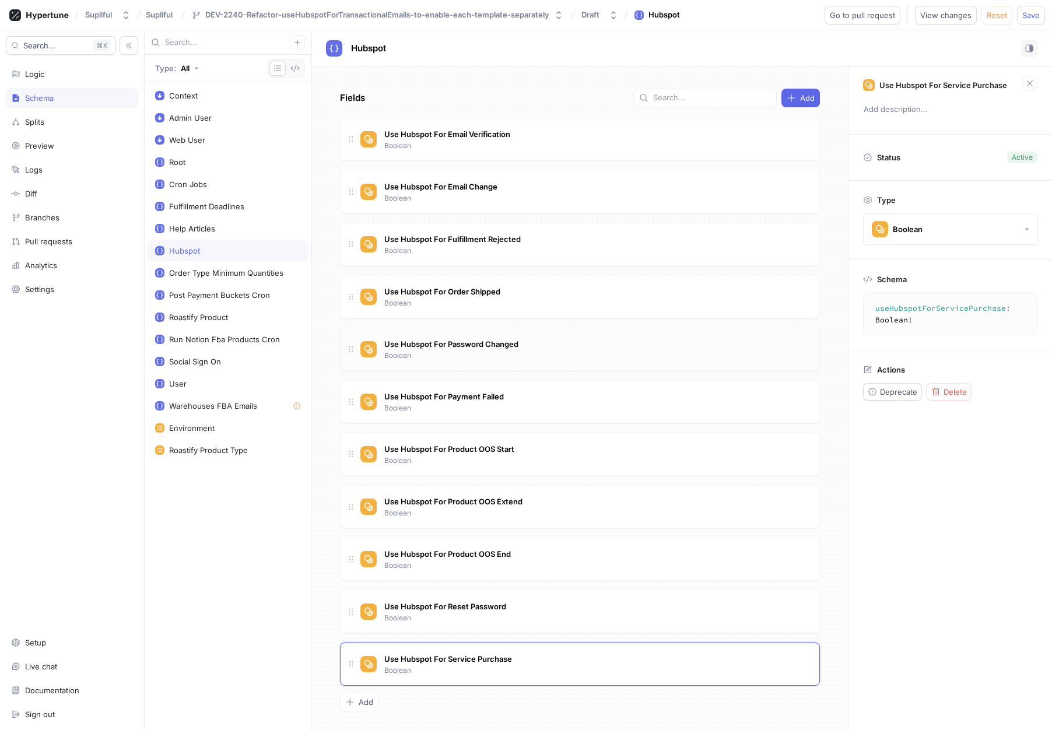
scroll to position [3, 0]
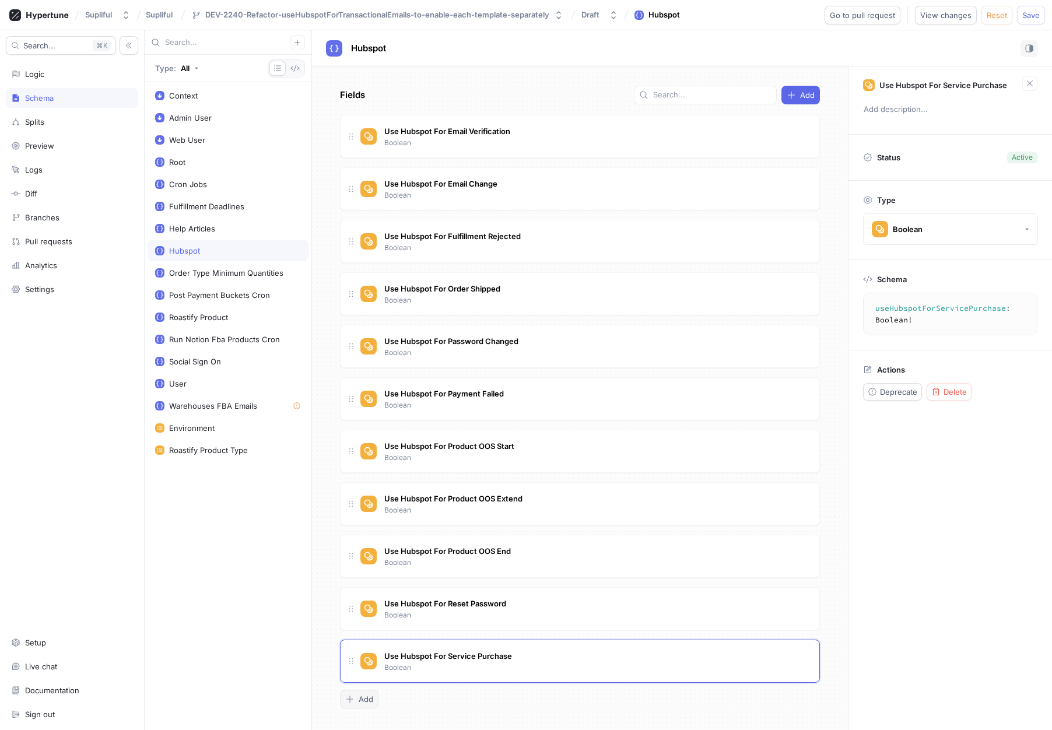
click at [356, 701] on div "Add" at bounding box center [359, 698] width 28 height 9
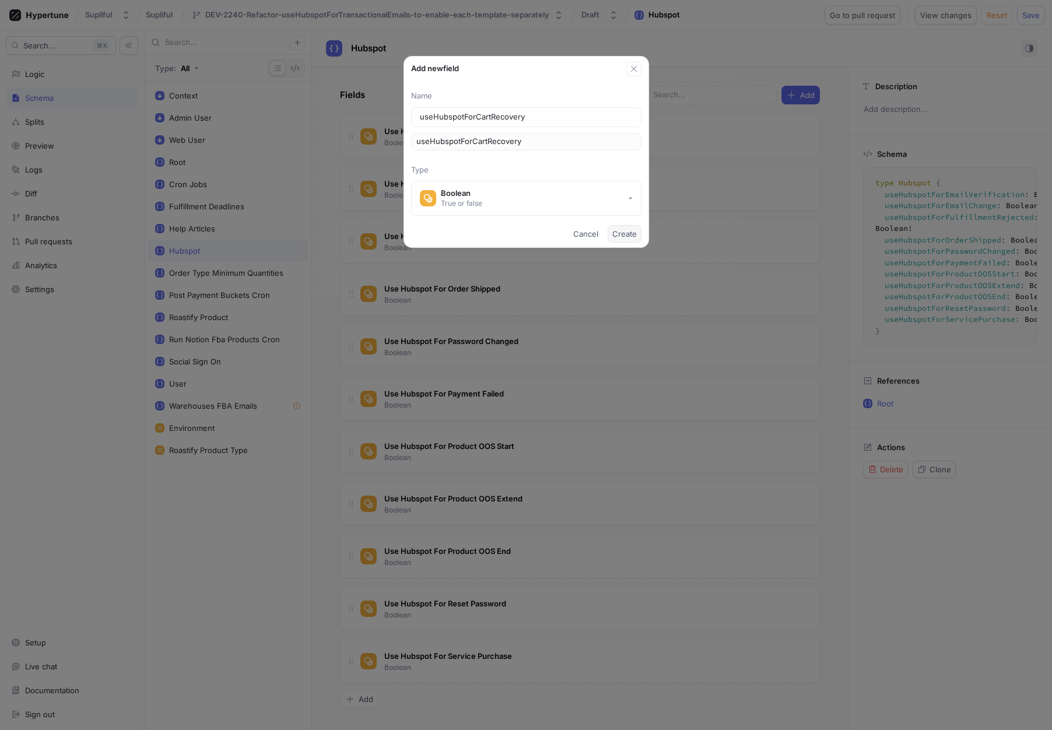
type input "useHubspotForCartRecovery"
click at [634, 235] on span "Create" at bounding box center [624, 233] width 24 height 7
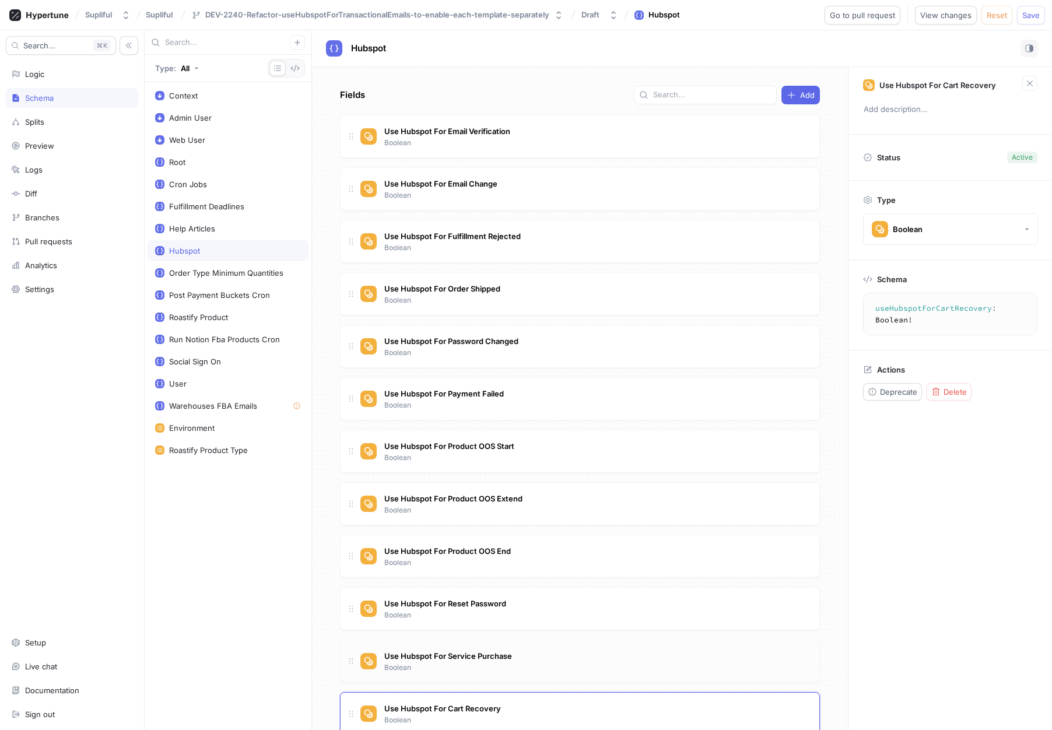
scroll to position [55, 0]
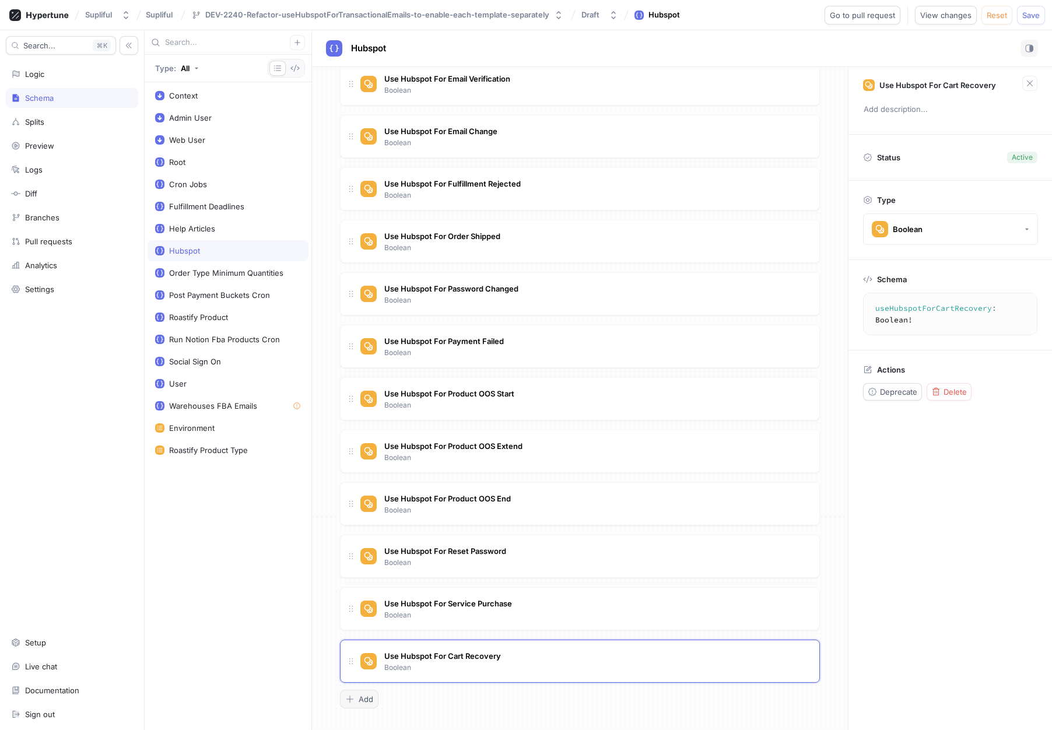
click at [360, 707] on button "Add" at bounding box center [359, 699] width 38 height 19
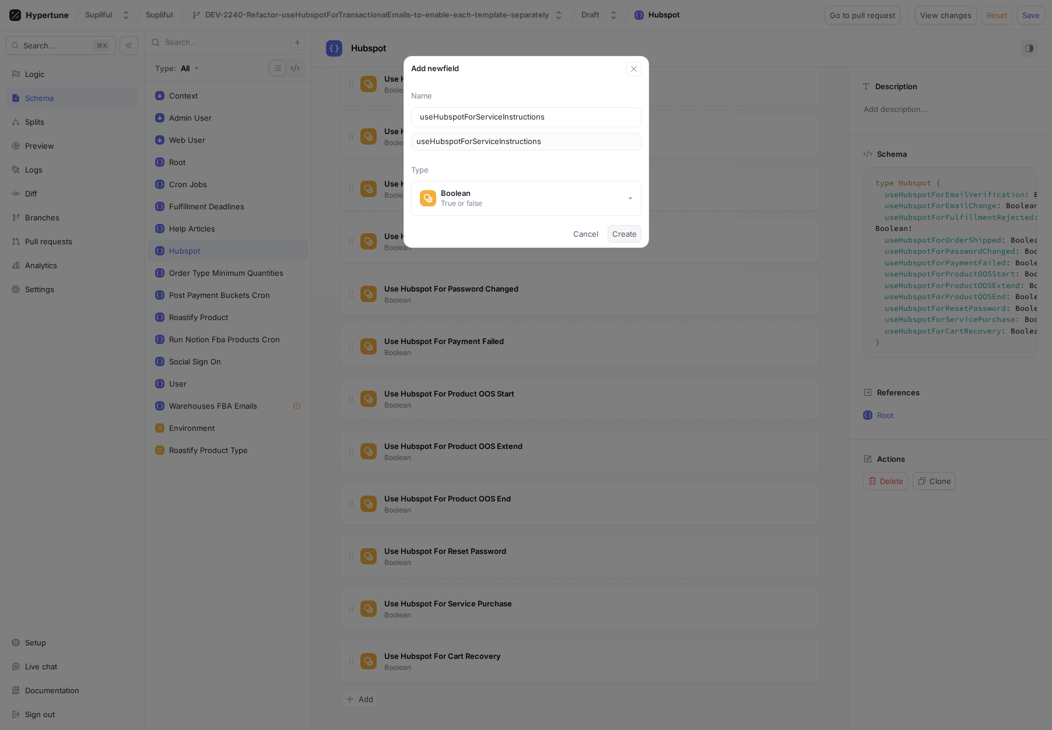
type input "useHubspotForServiceInstructions"
click at [625, 234] on span "Create" at bounding box center [624, 233] width 24 height 7
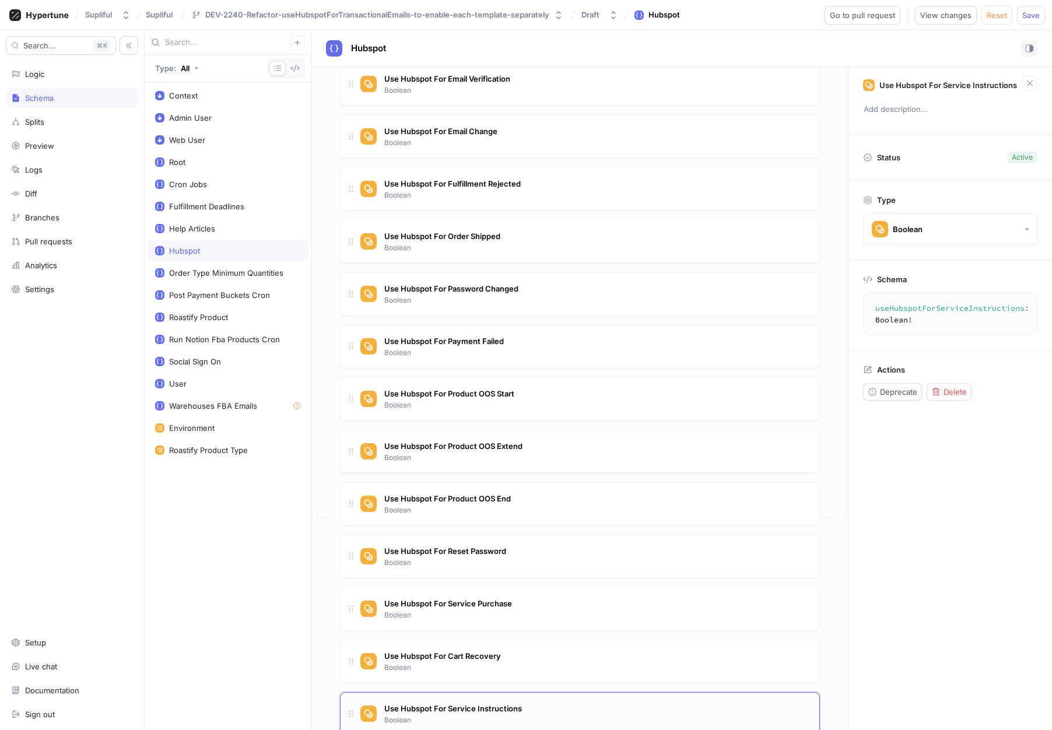
scroll to position [108, 0]
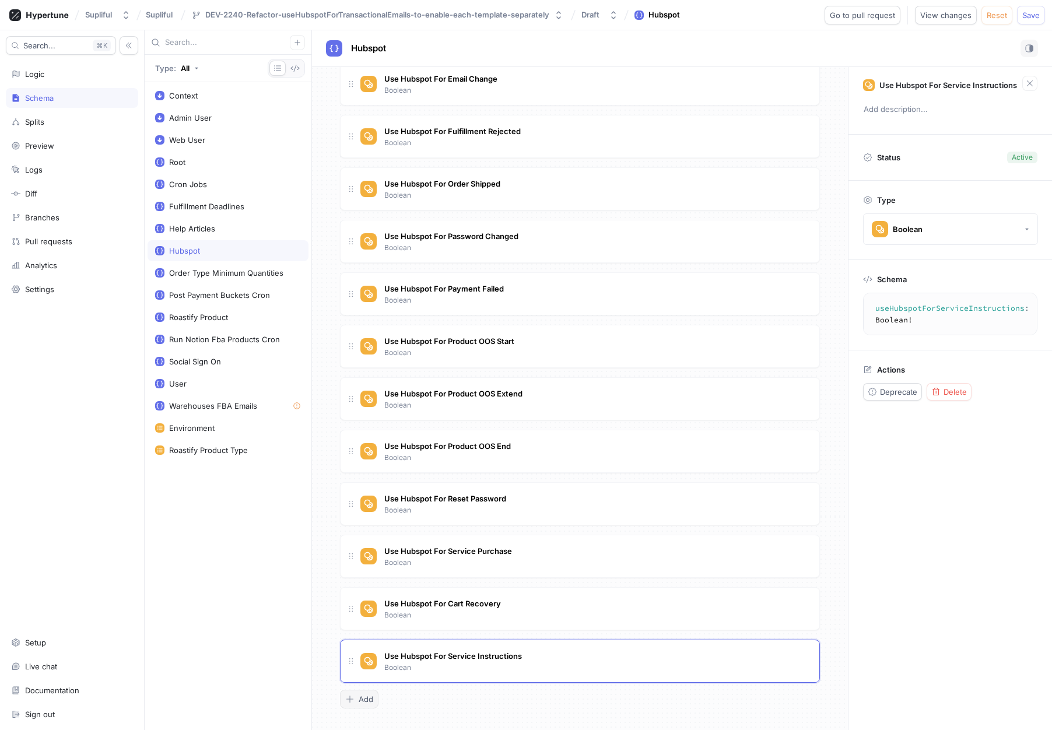
click at [363, 693] on button "Add" at bounding box center [359, 699] width 38 height 19
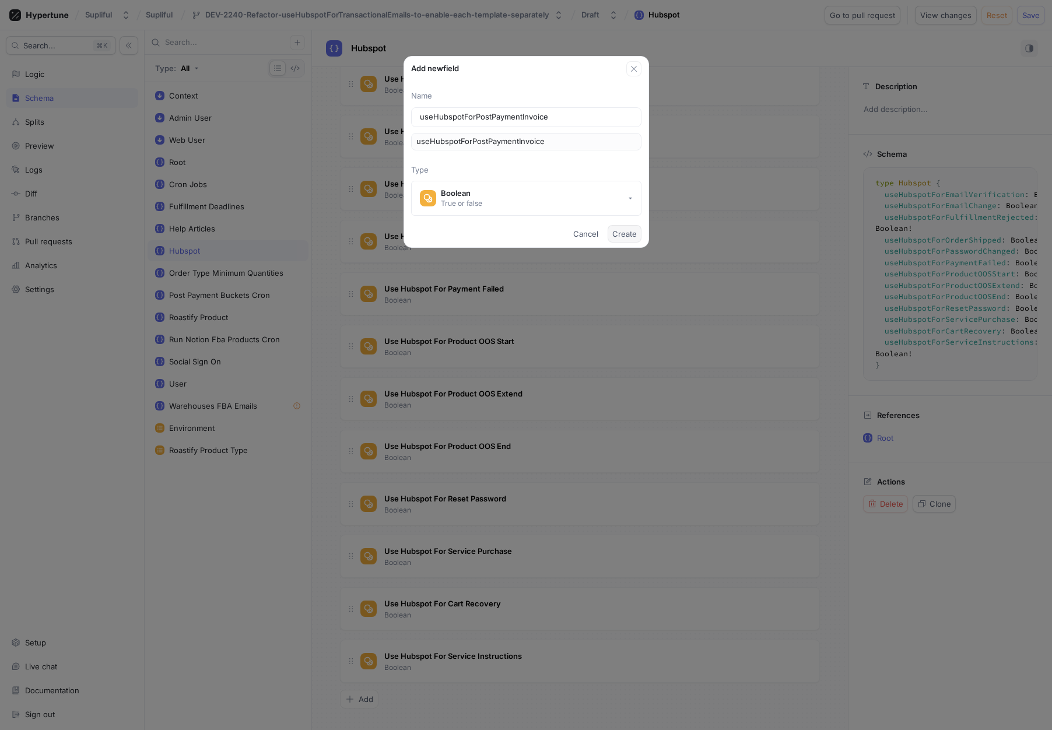
type input "useHubspotForPostPaymentInvoice"
click at [623, 235] on span "Create" at bounding box center [624, 233] width 24 height 7
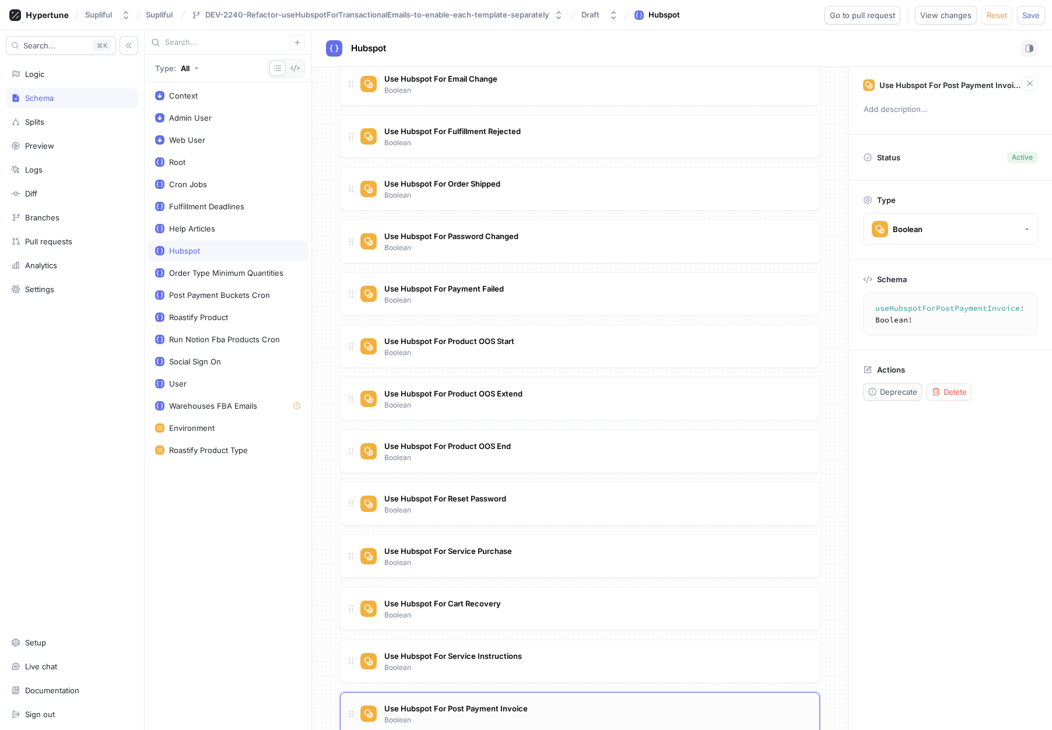
scroll to position [160, 0]
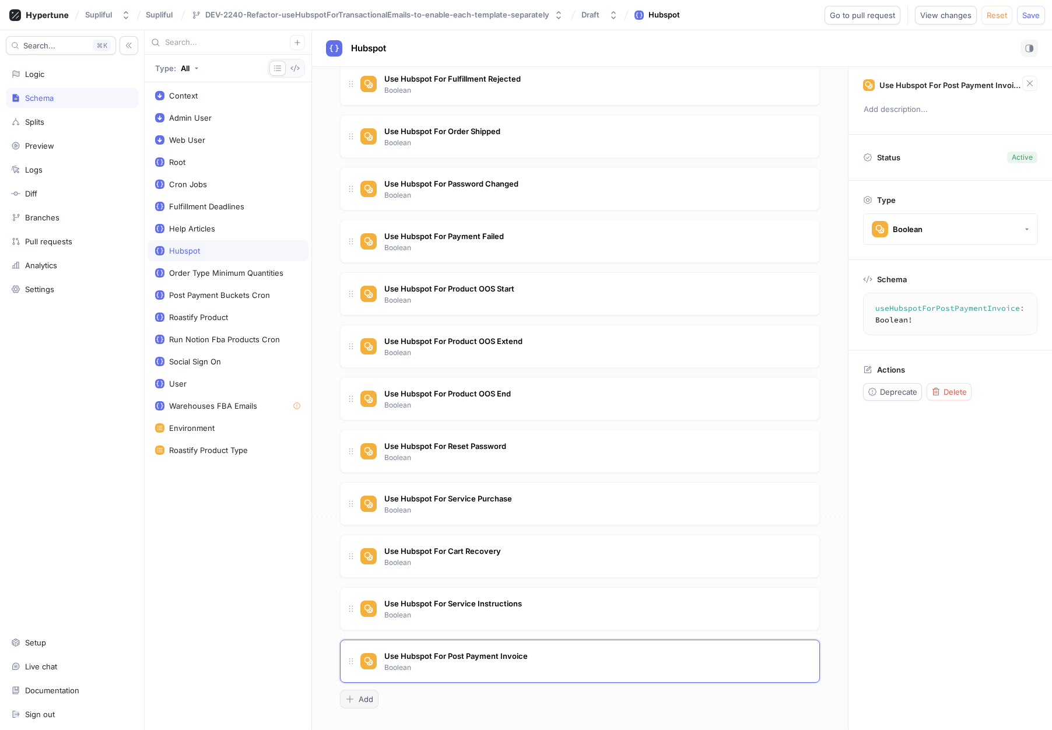
click at [371, 701] on span "Add" at bounding box center [365, 698] width 15 height 7
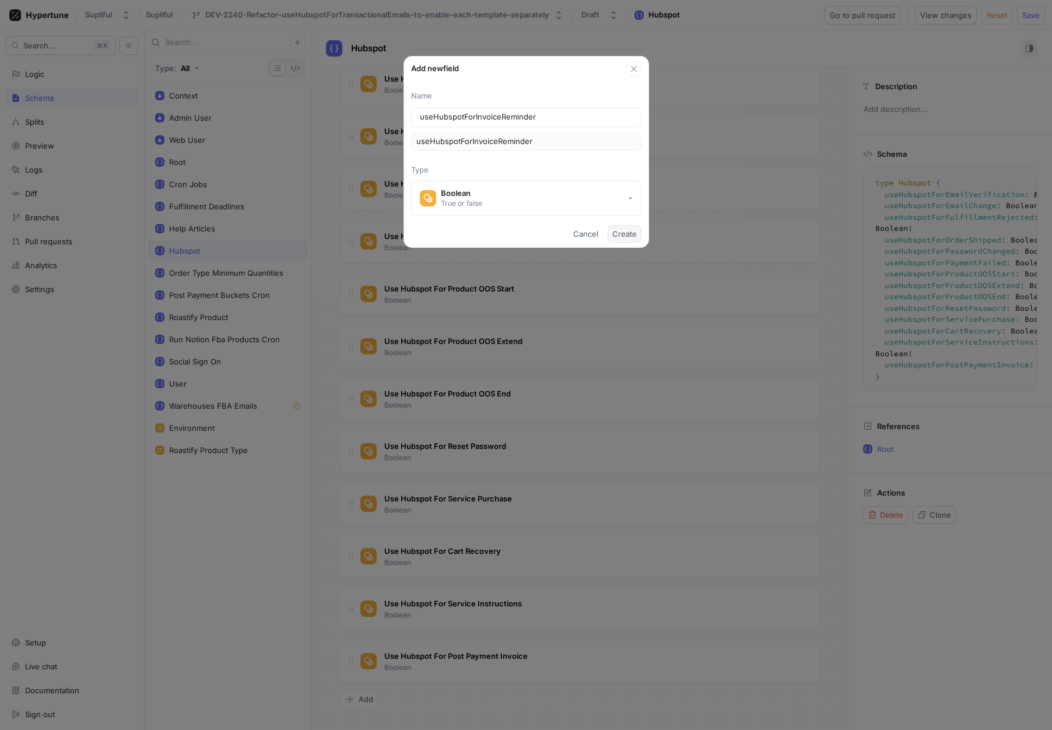
type input "useHubspotForInvoiceReminder"
click at [621, 239] on button "Create" at bounding box center [624, 233] width 34 height 17
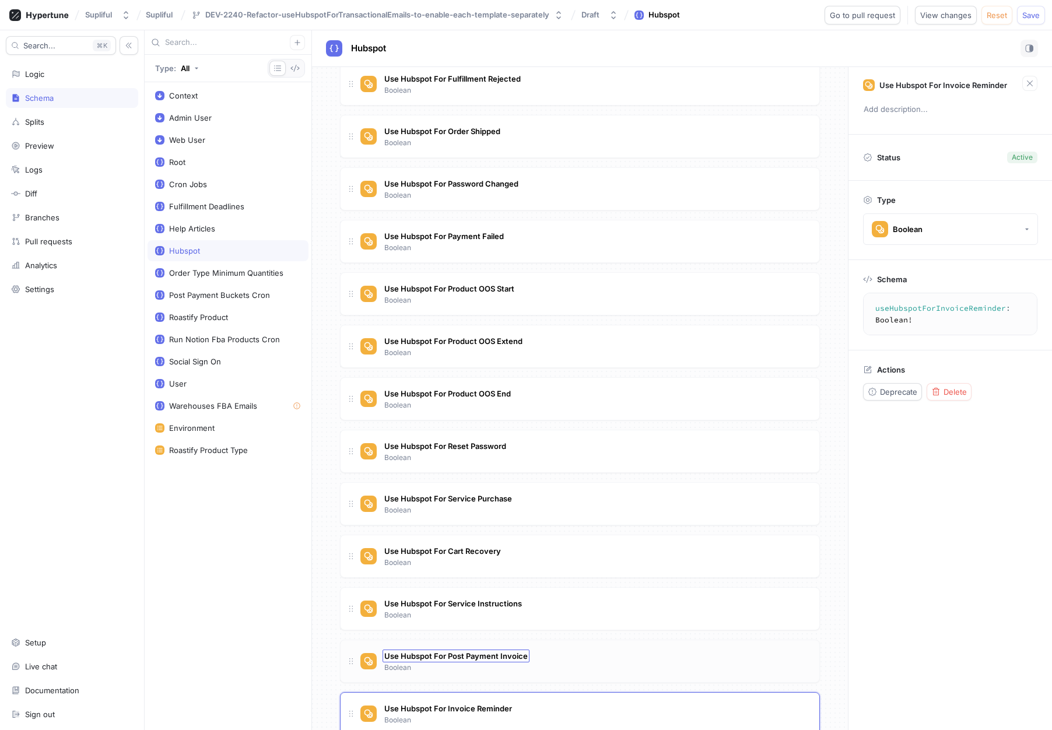
scroll to position [213, 0]
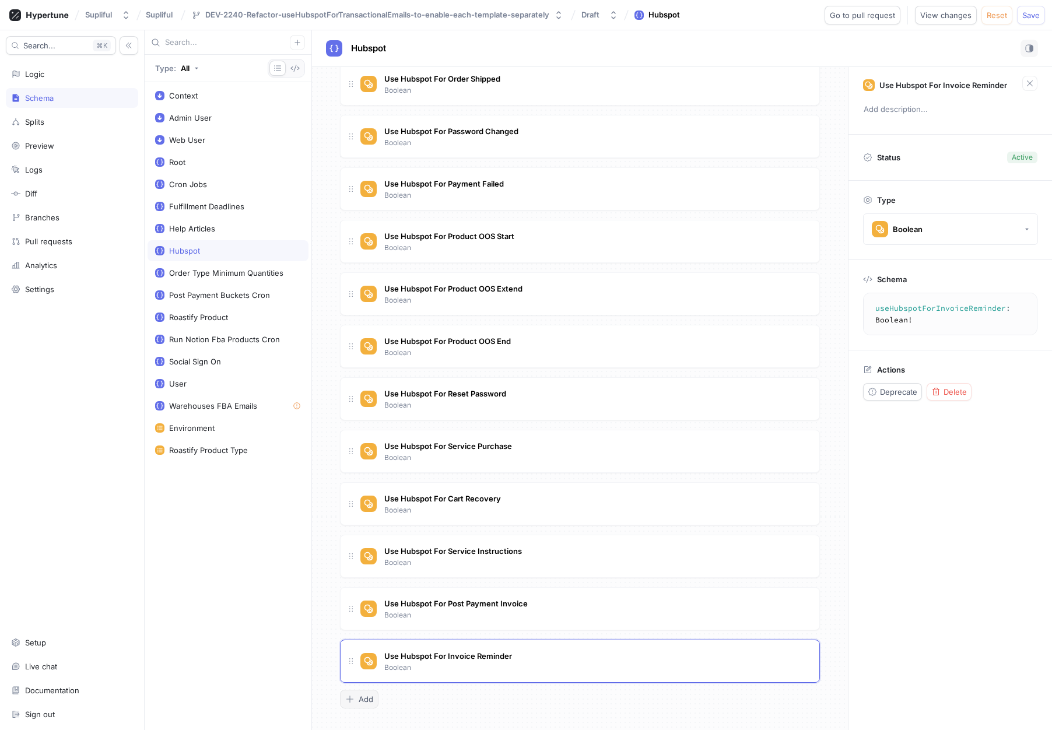
click at [343, 698] on button "Add" at bounding box center [359, 699] width 38 height 19
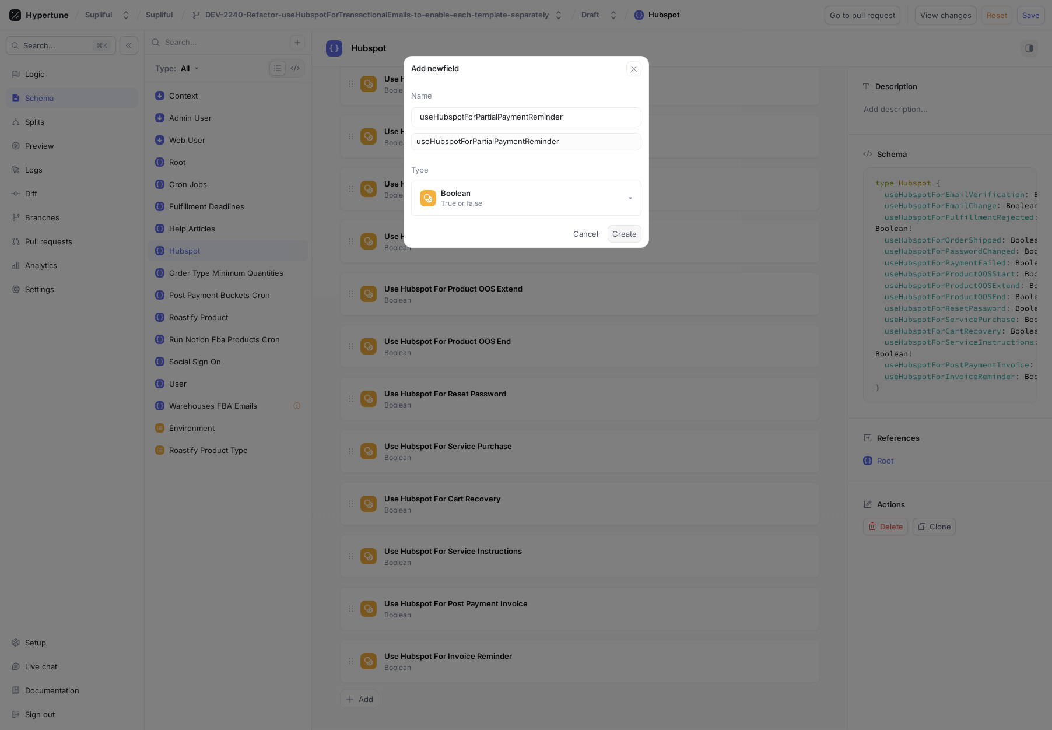
type input "useHubspotForPartialPaymentReminder"
click at [632, 238] on button "Create" at bounding box center [624, 233] width 34 height 17
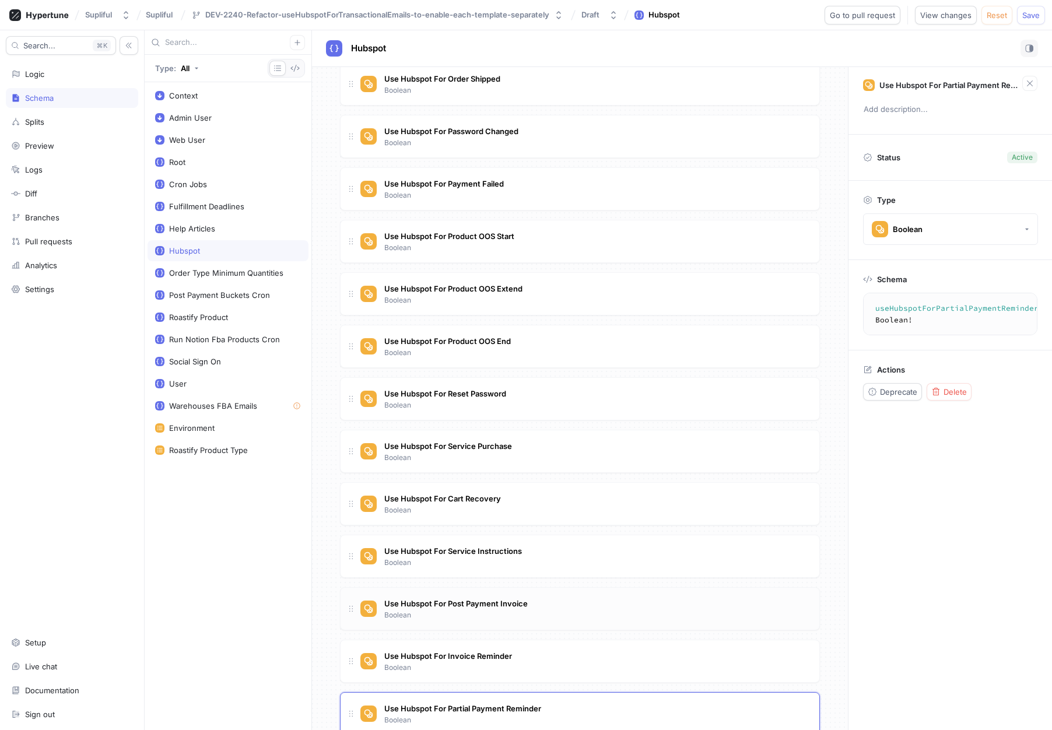
scroll to position [265, 0]
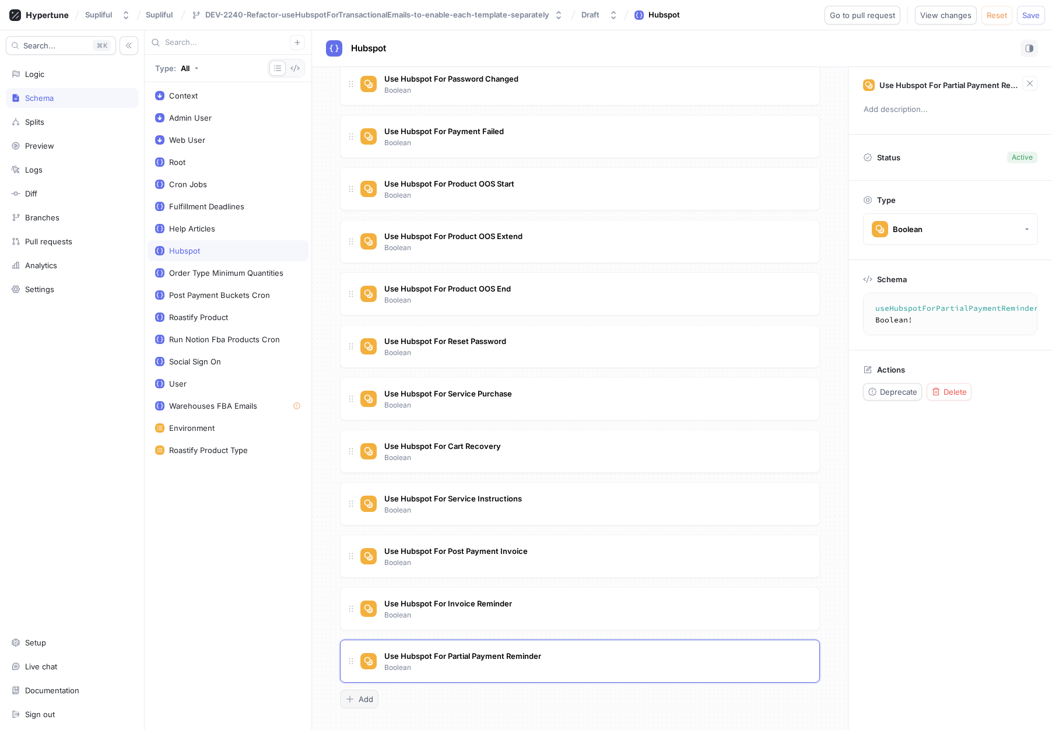
click at [357, 698] on div "Add" at bounding box center [359, 698] width 28 height 9
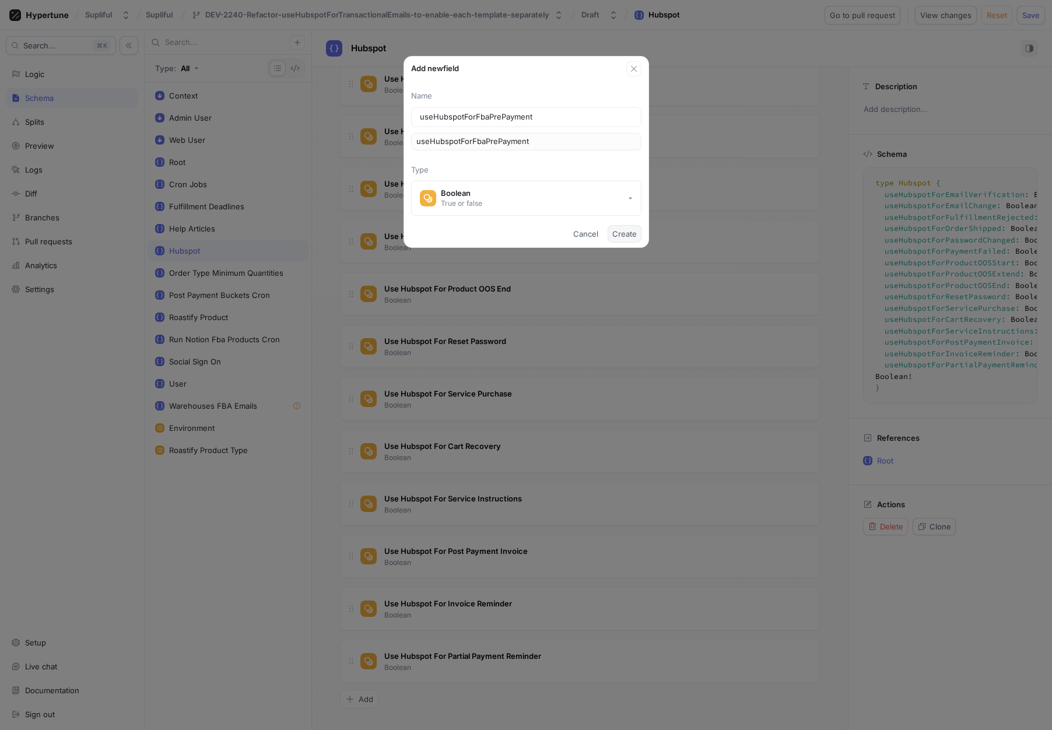
type input "useHubspotForFbaPrePayment"
click at [627, 236] on span "Create" at bounding box center [624, 233] width 24 height 7
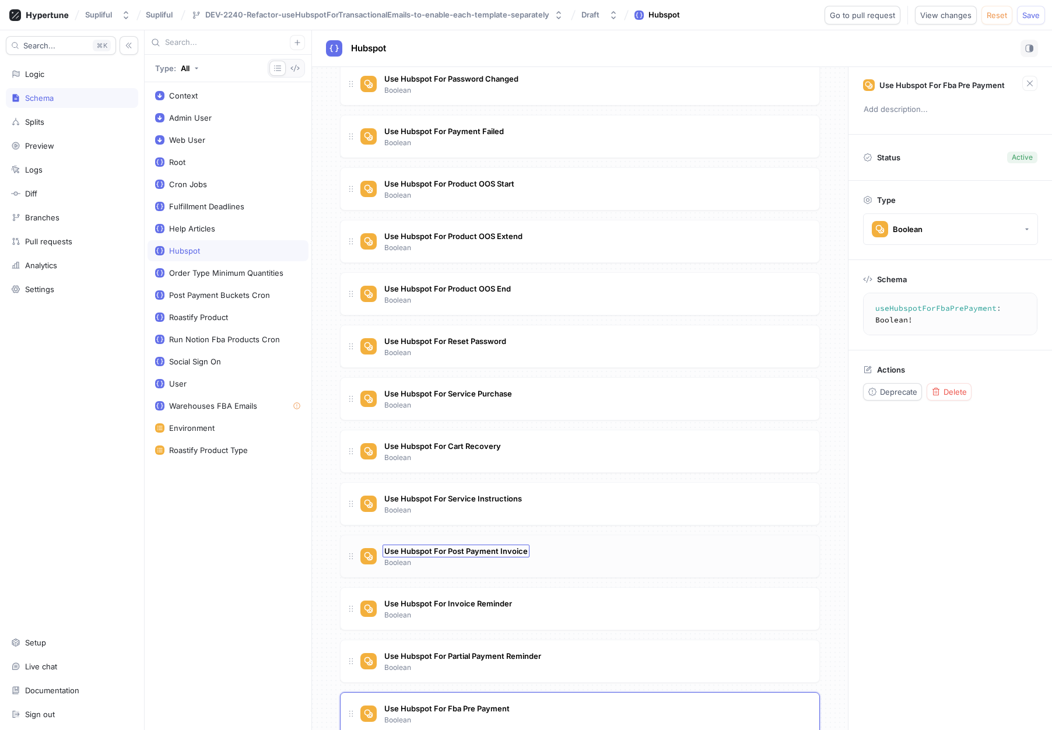
scroll to position [318, 0]
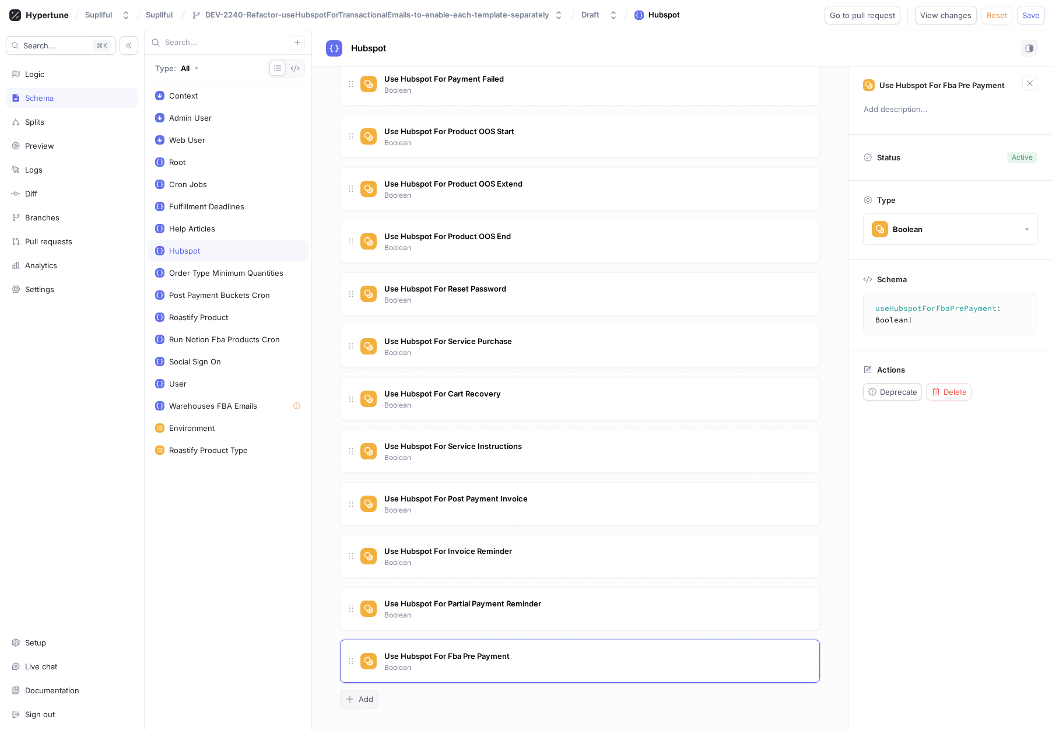
click at [369, 698] on span "Add" at bounding box center [365, 698] width 15 height 7
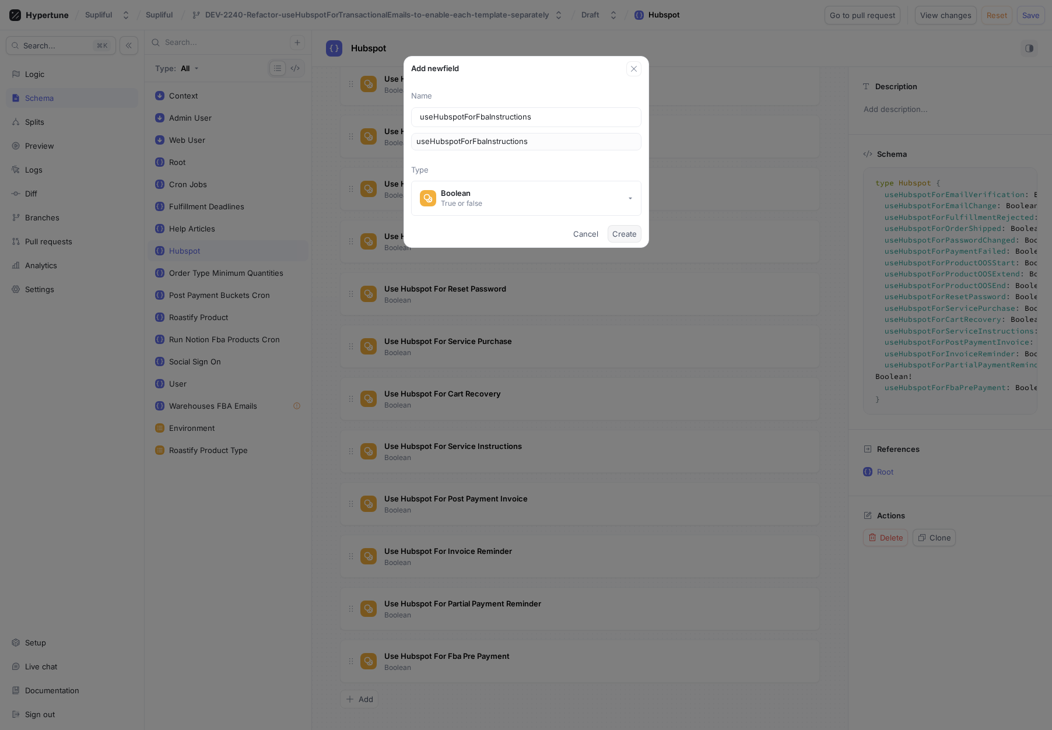
type input "useHubspotForFbaInstructions"
click at [633, 234] on span "Create" at bounding box center [624, 233] width 24 height 7
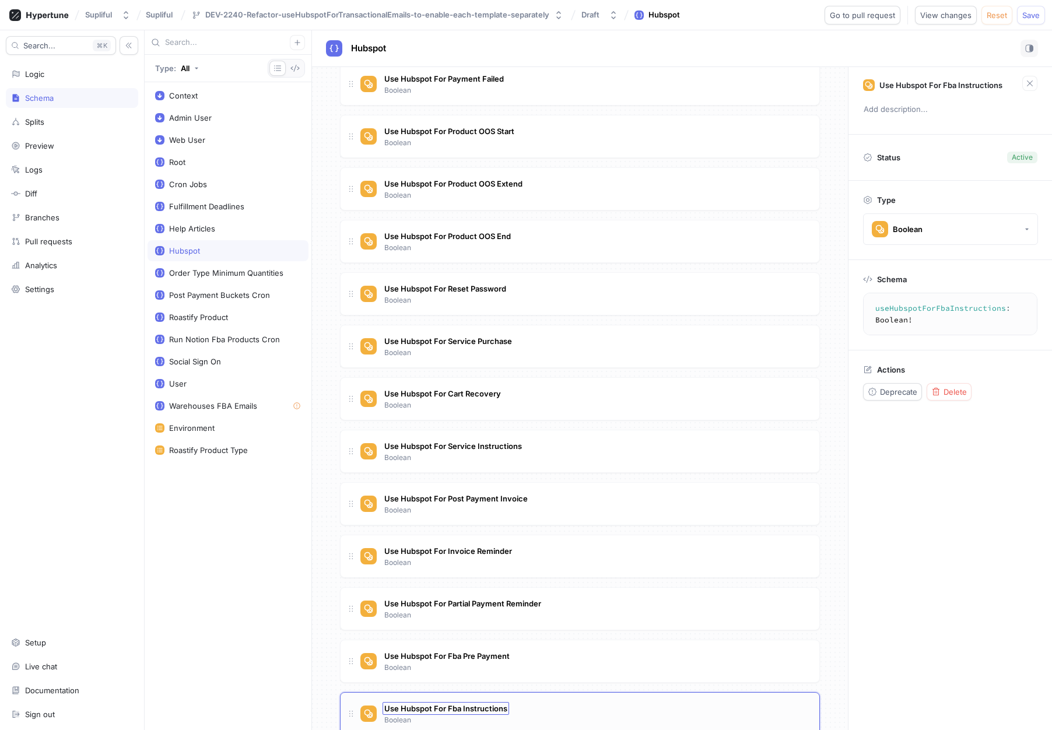
scroll to position [370, 0]
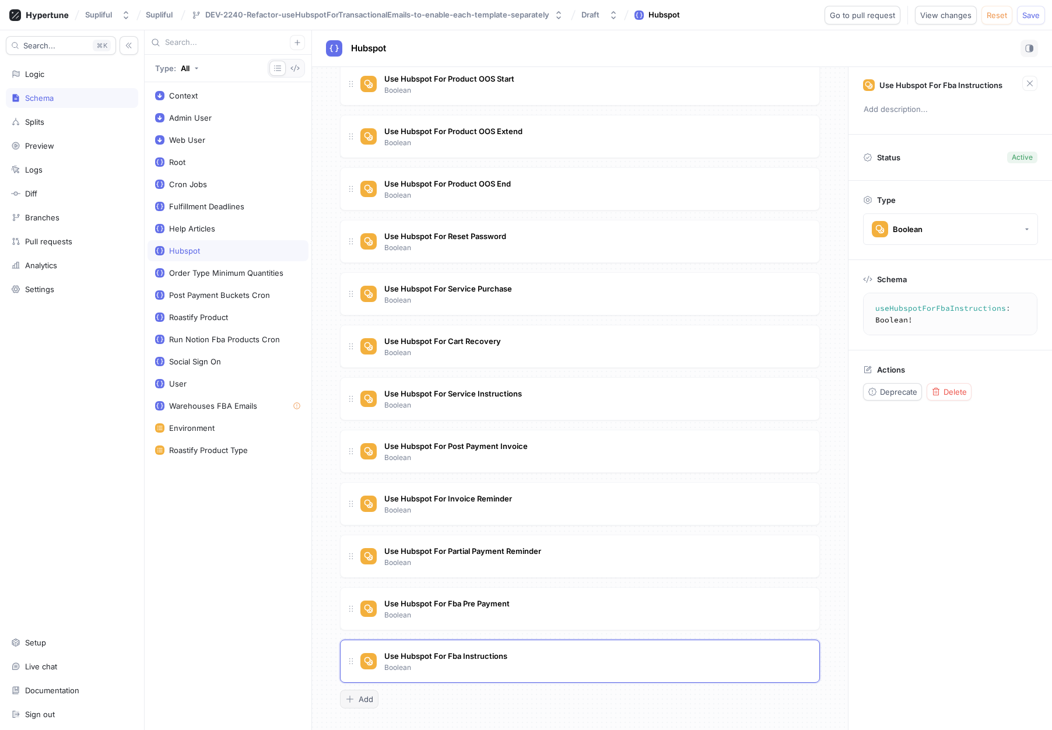
click at [367, 692] on button "Add" at bounding box center [359, 699] width 38 height 19
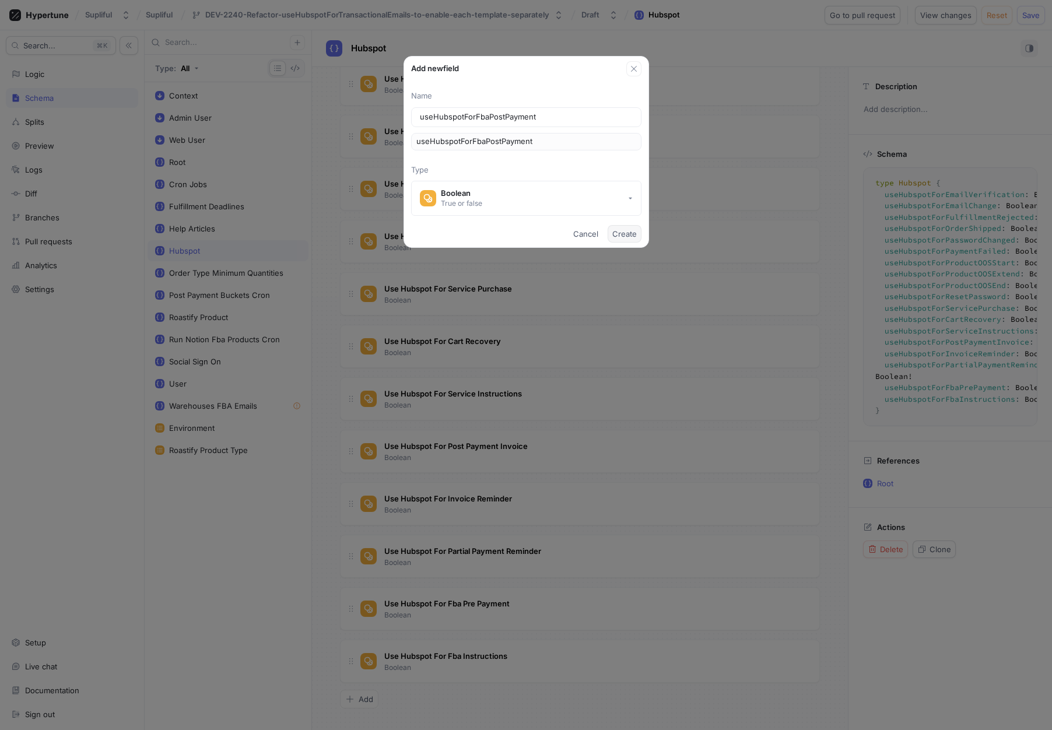
type input "useHubspotForFbaPostPayment"
click at [634, 232] on span "Create" at bounding box center [624, 233] width 24 height 7
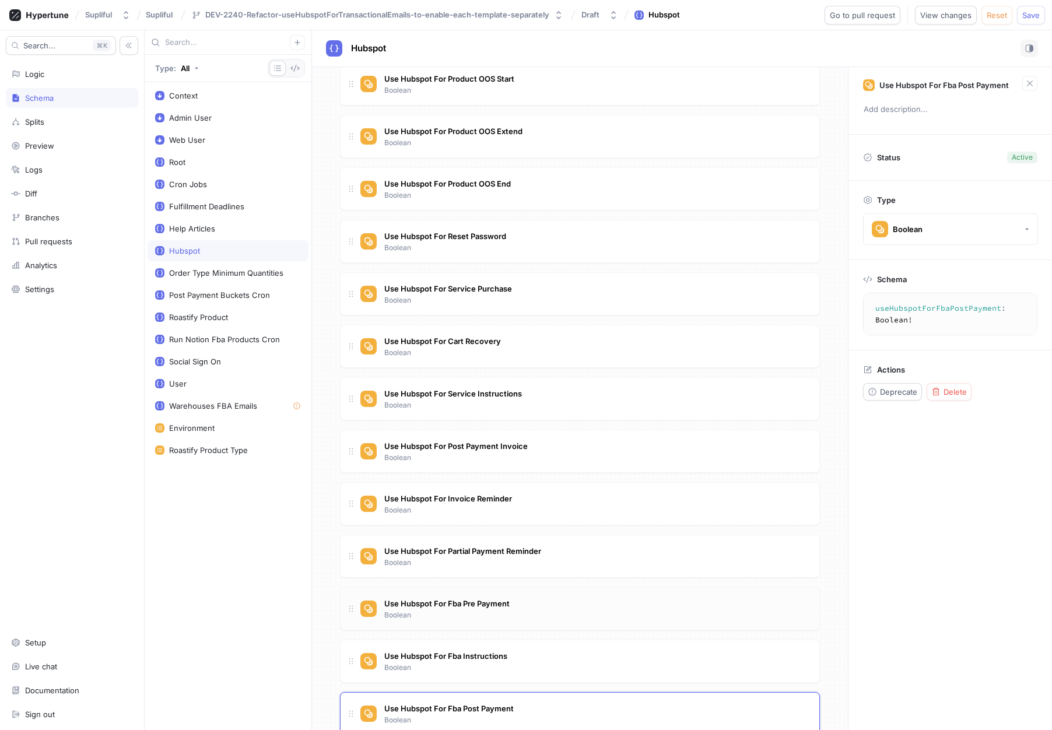
scroll to position [423, 0]
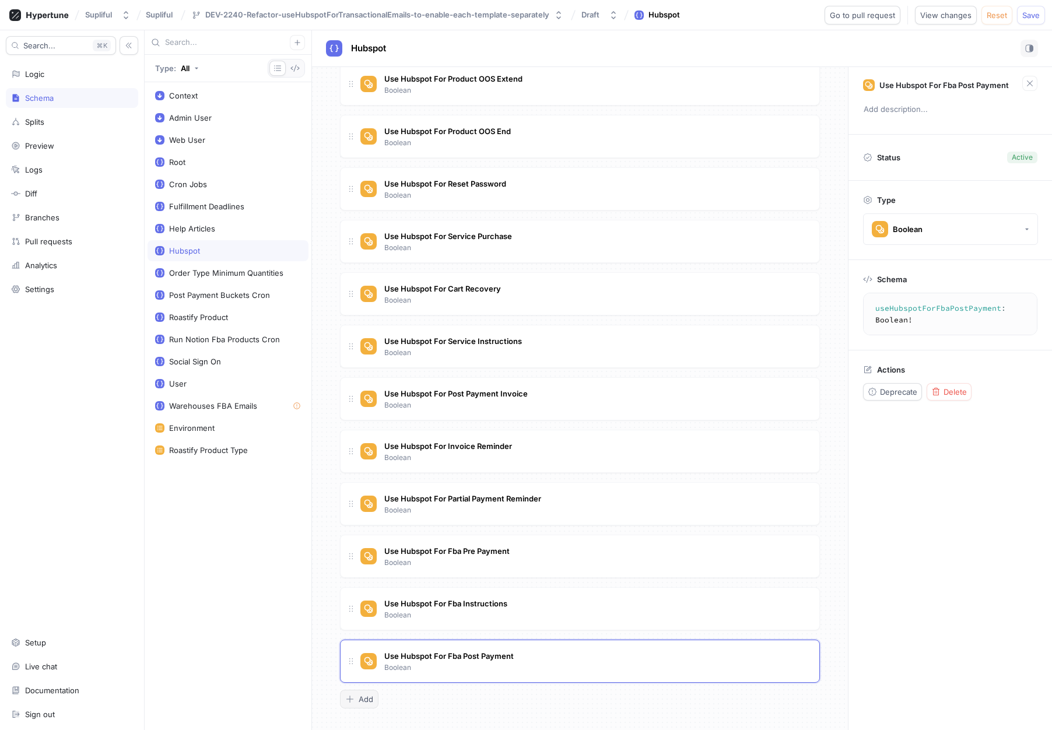
click at [359, 704] on button "Add" at bounding box center [359, 699] width 38 height 19
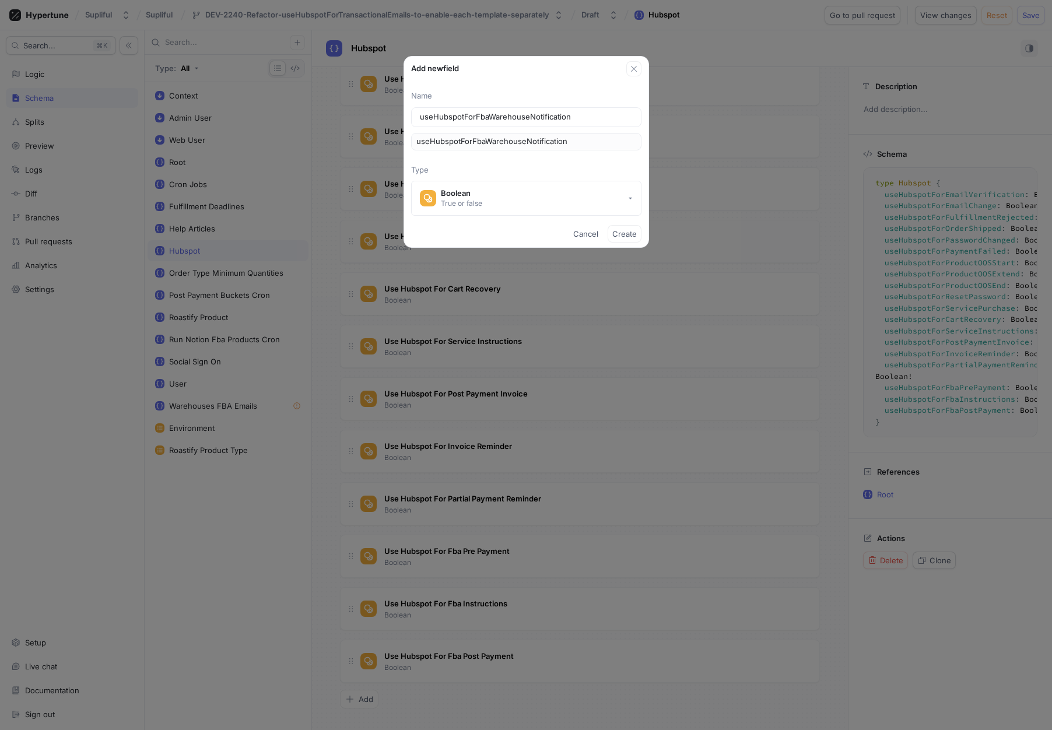
type input "useHubspotForFbaWarehouseNotification"
click at [630, 231] on span "Create" at bounding box center [624, 233] width 24 height 7
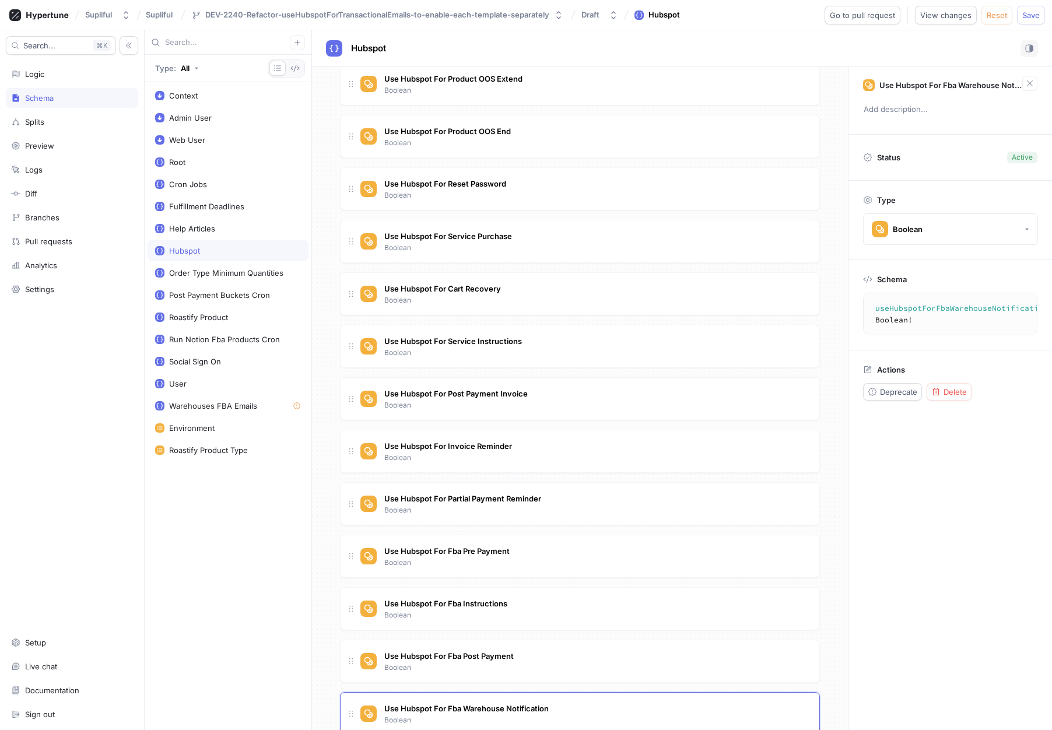
scroll to position [475, 0]
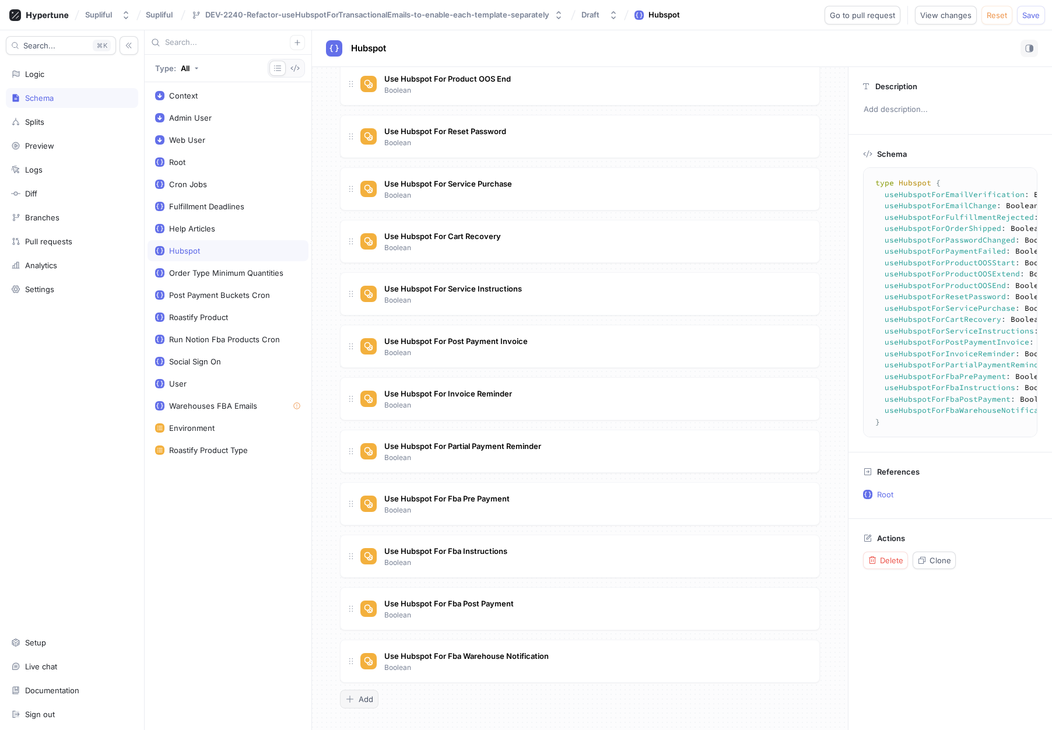
click at [361, 700] on span "Add" at bounding box center [365, 698] width 15 height 7
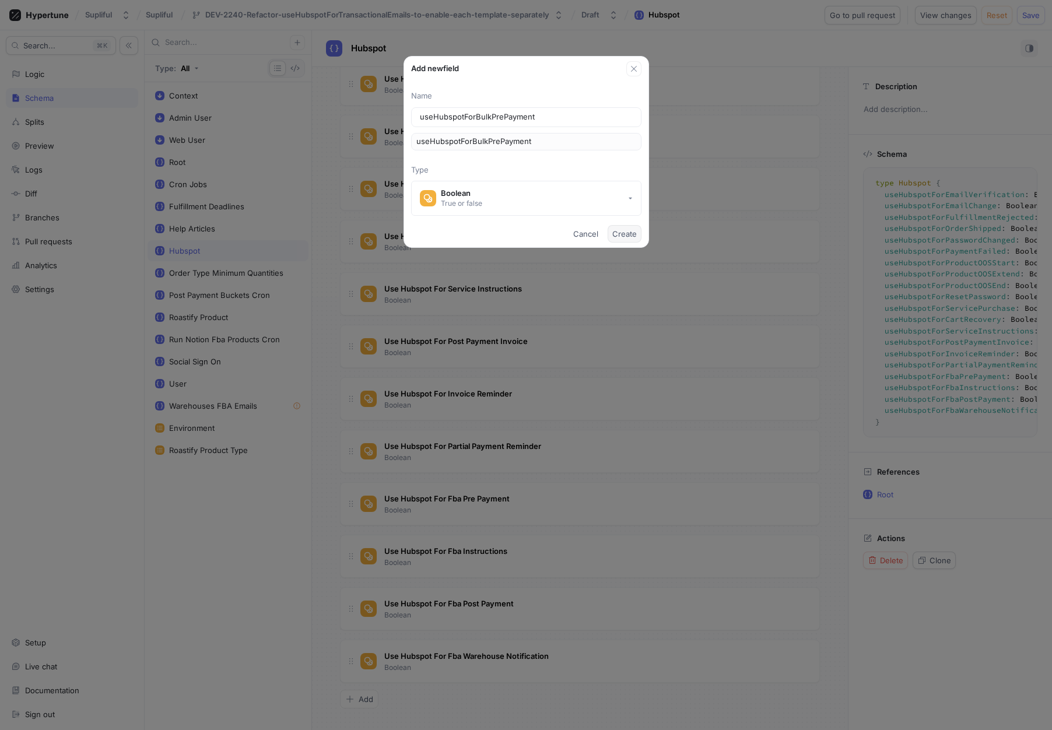
type input "useHubspotForBulkPrePayment"
click at [625, 240] on button "Create" at bounding box center [624, 233] width 34 height 17
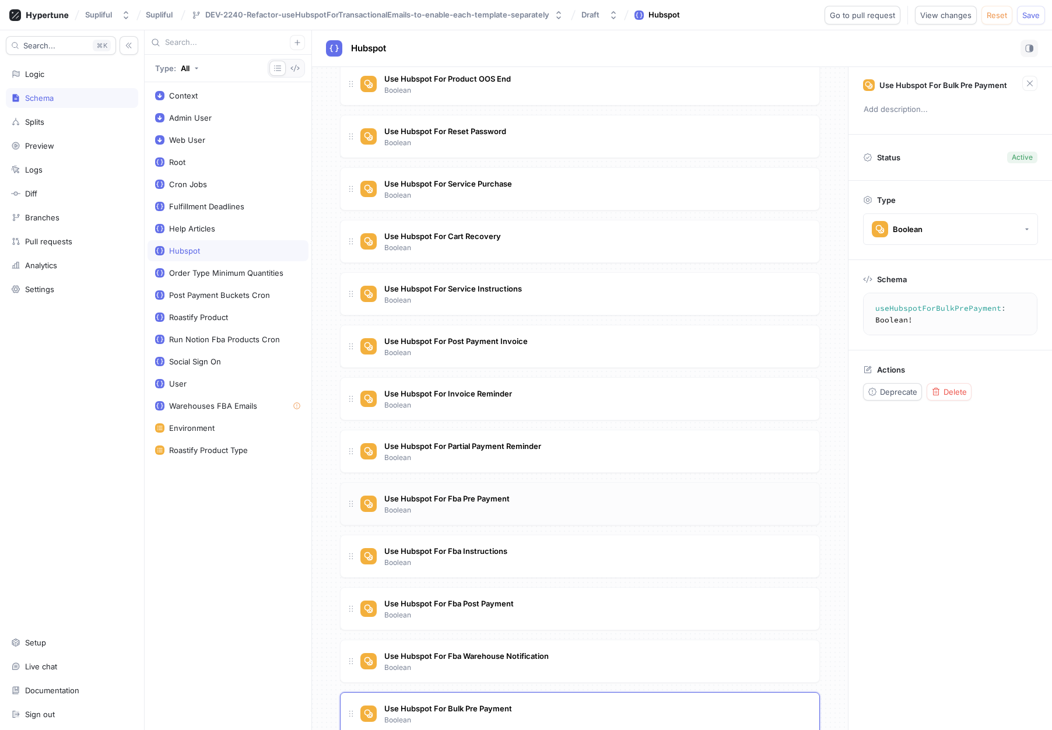
scroll to position [528, 0]
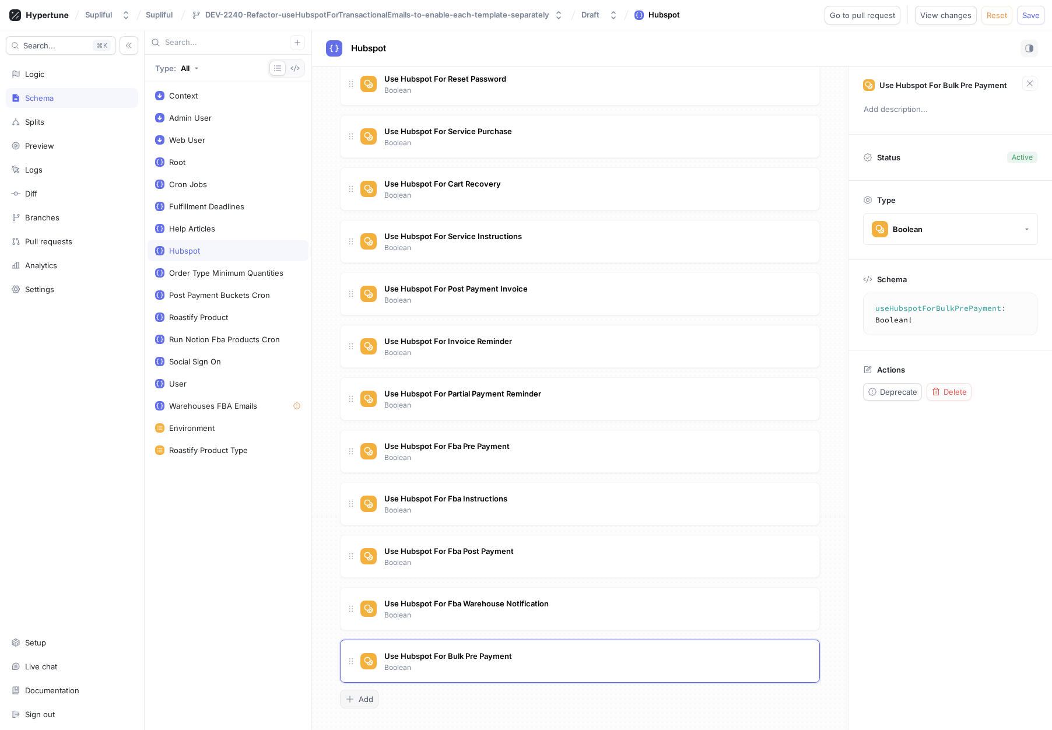
click at [363, 705] on button "Add" at bounding box center [359, 699] width 38 height 19
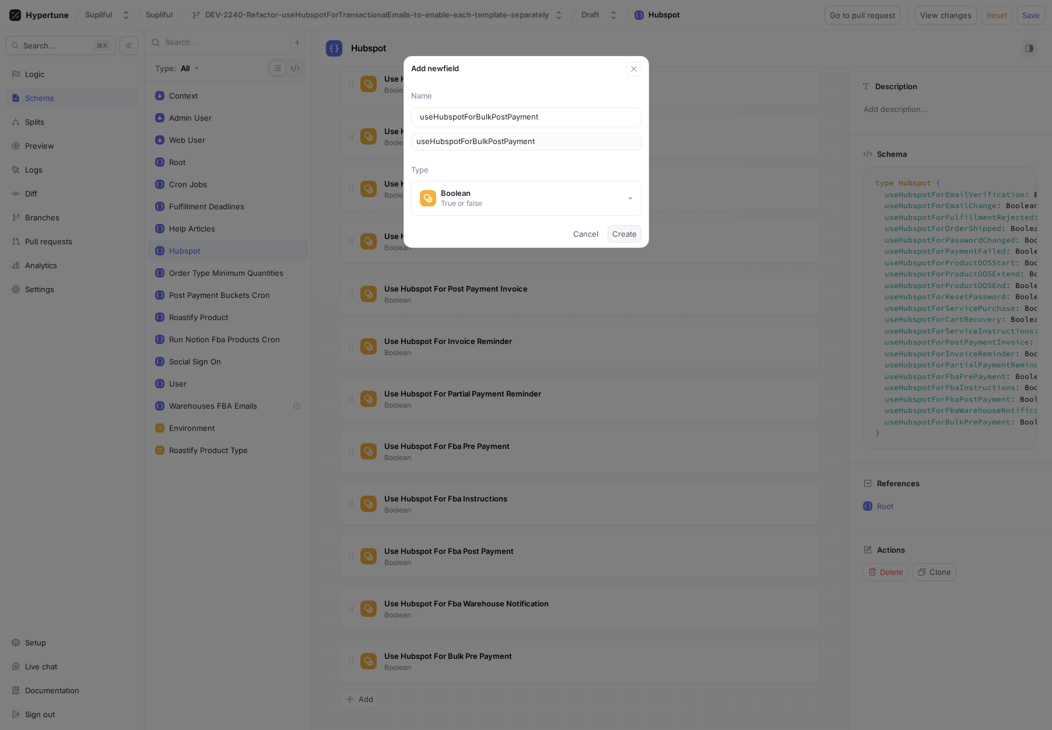
type input "useHubspotForBulkPostPayment"
click at [632, 234] on span "Create" at bounding box center [624, 233] width 24 height 7
type textarea "type Hubspot { useHubspotForEmailVerification: Boolean! useHubspotForEmailChang…"
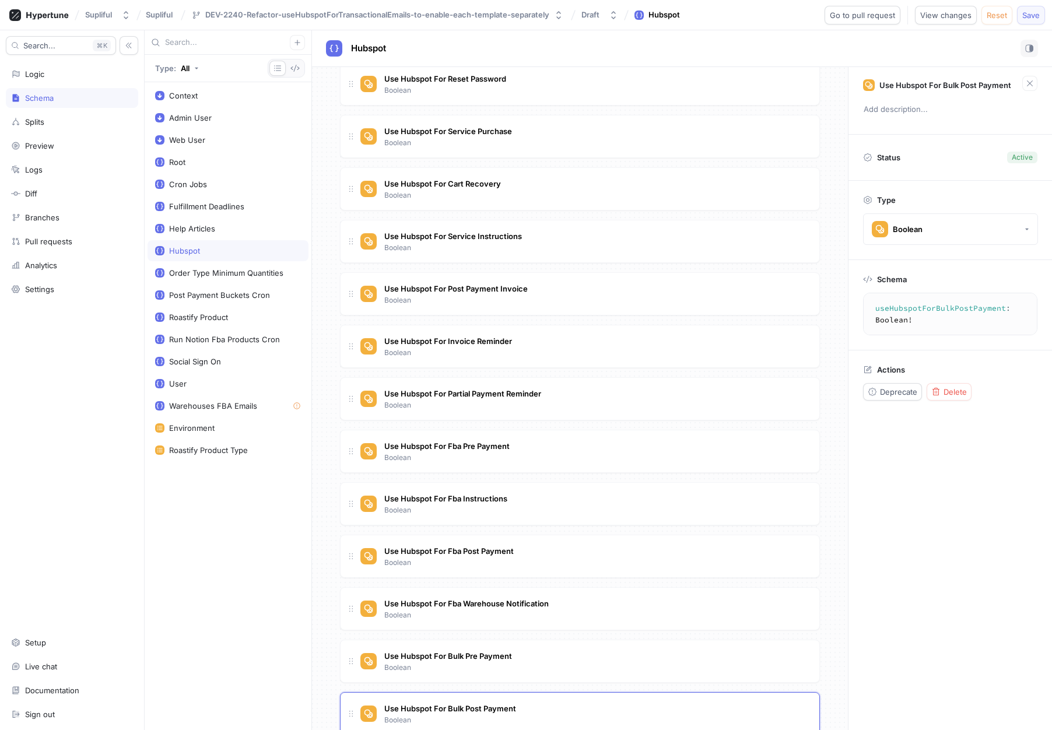
click at [1038, 17] on span "Save" at bounding box center [1030, 15] width 17 height 7
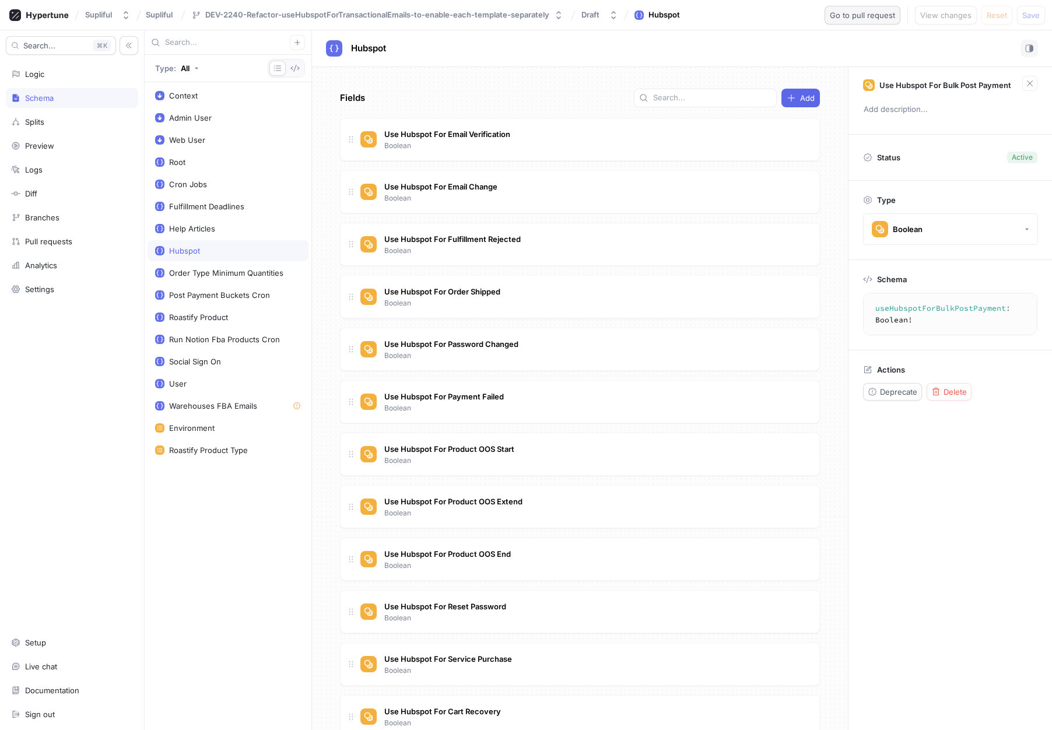
click at [897, 19] on button "Go to pull request" at bounding box center [862, 15] width 76 height 19
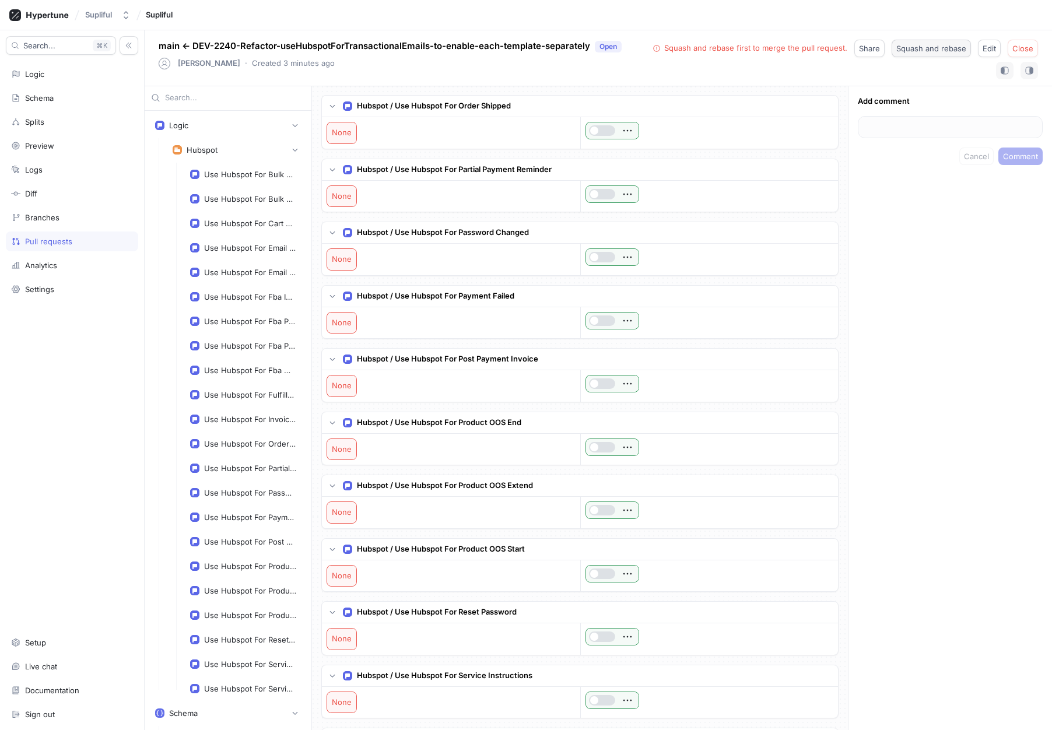
click at [948, 48] on span "Squash and rebase" at bounding box center [931, 48] width 70 height 7
click at [51, 242] on div "Pull requests" at bounding box center [48, 241] width 47 height 9
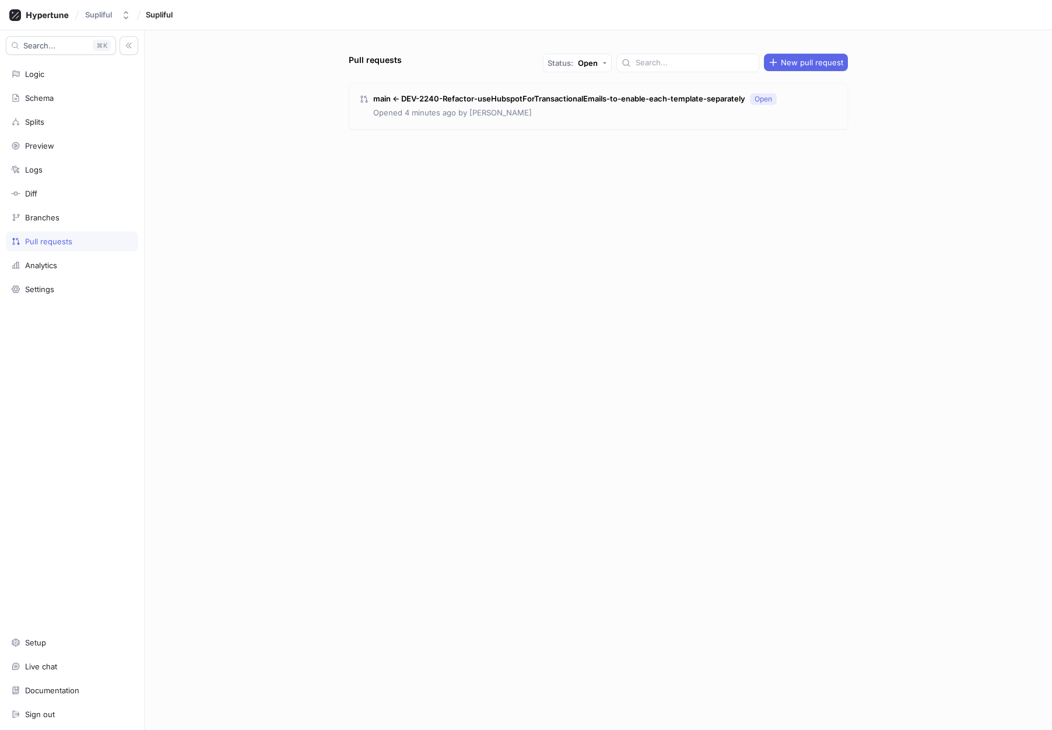
click at [692, 99] on p "main ← DEV-2240-Refactor-useHubspotForTransactionalEmails-to-enable-each-templa…" at bounding box center [559, 99] width 372 height 12
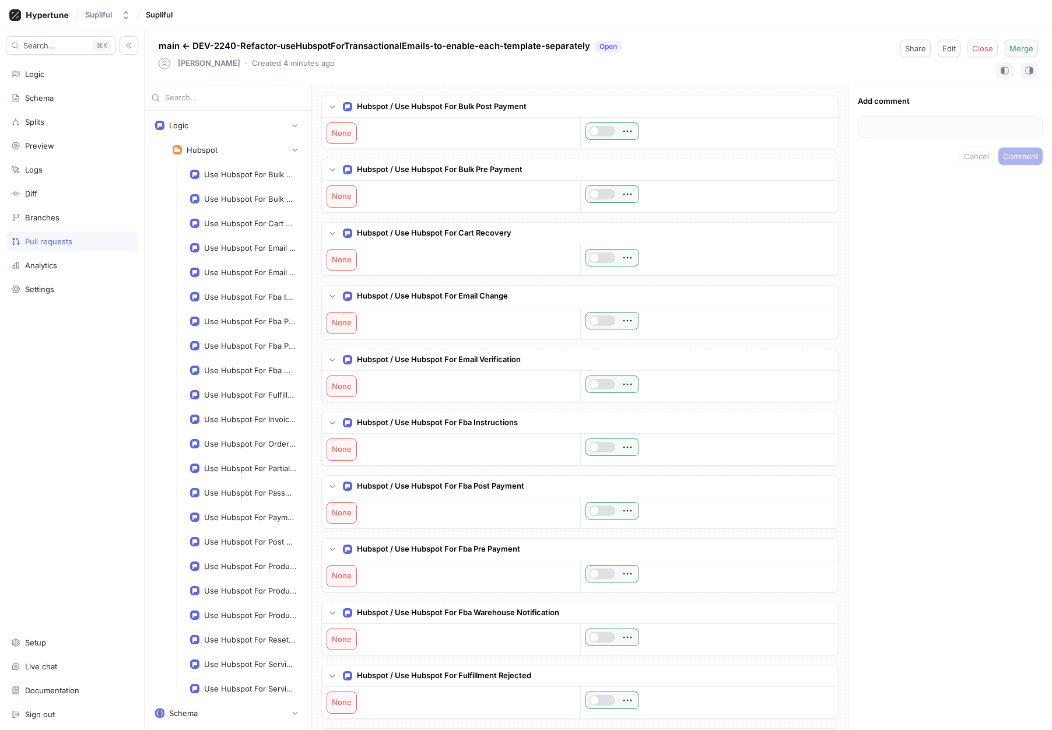
click at [1021, 48] on span "Merge" at bounding box center [1021, 48] width 24 height 7
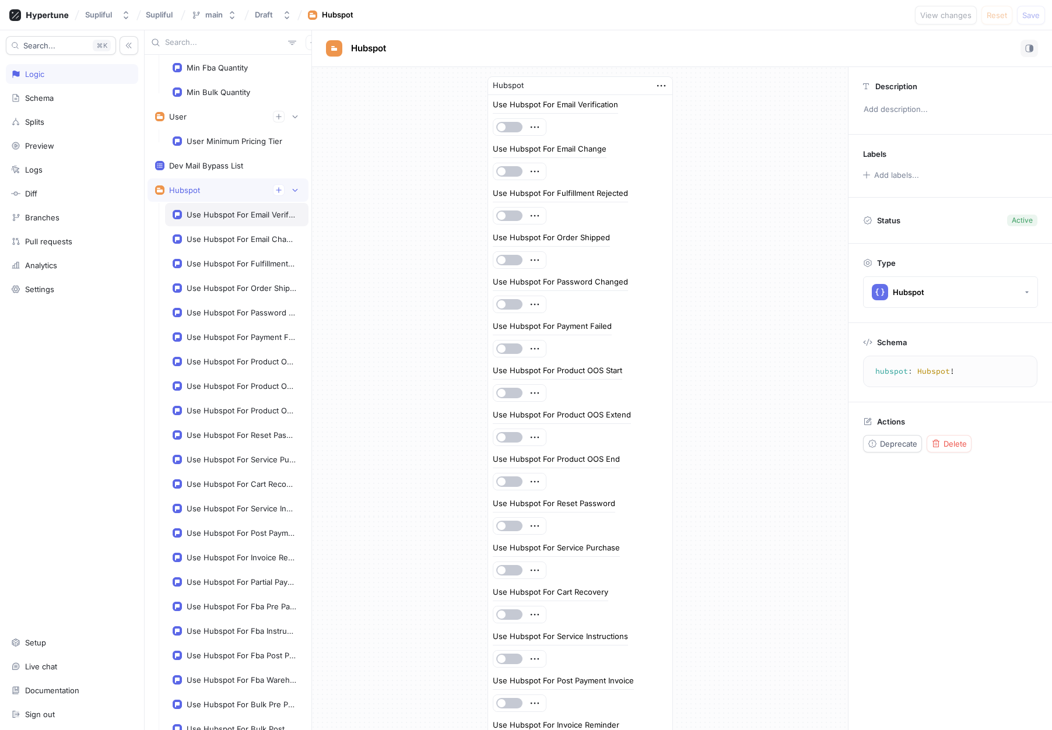
scroll to position [1265, 0]
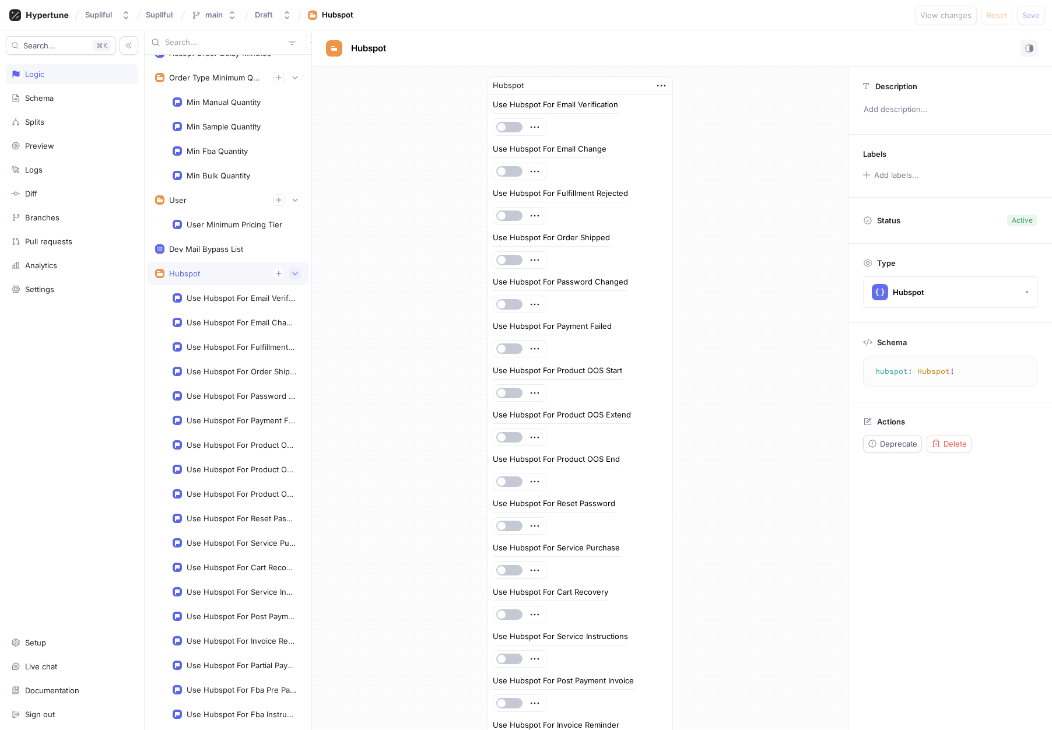
click at [291, 273] on icon "button" at bounding box center [294, 273] width 7 height 7
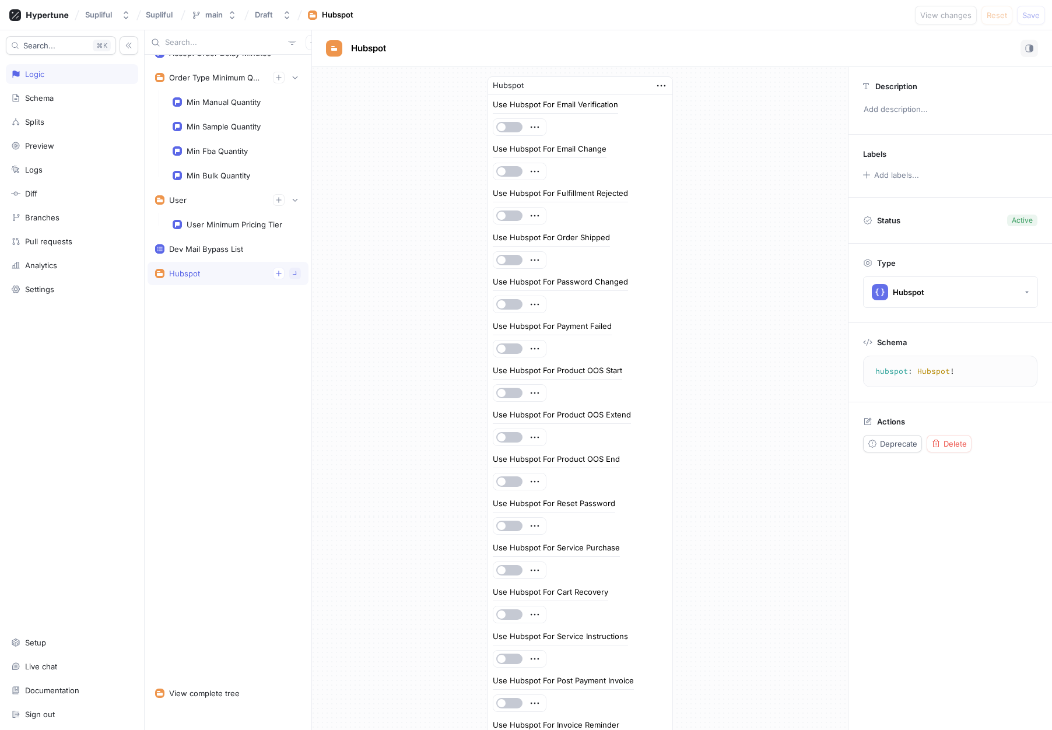
scroll to position [883, 0]
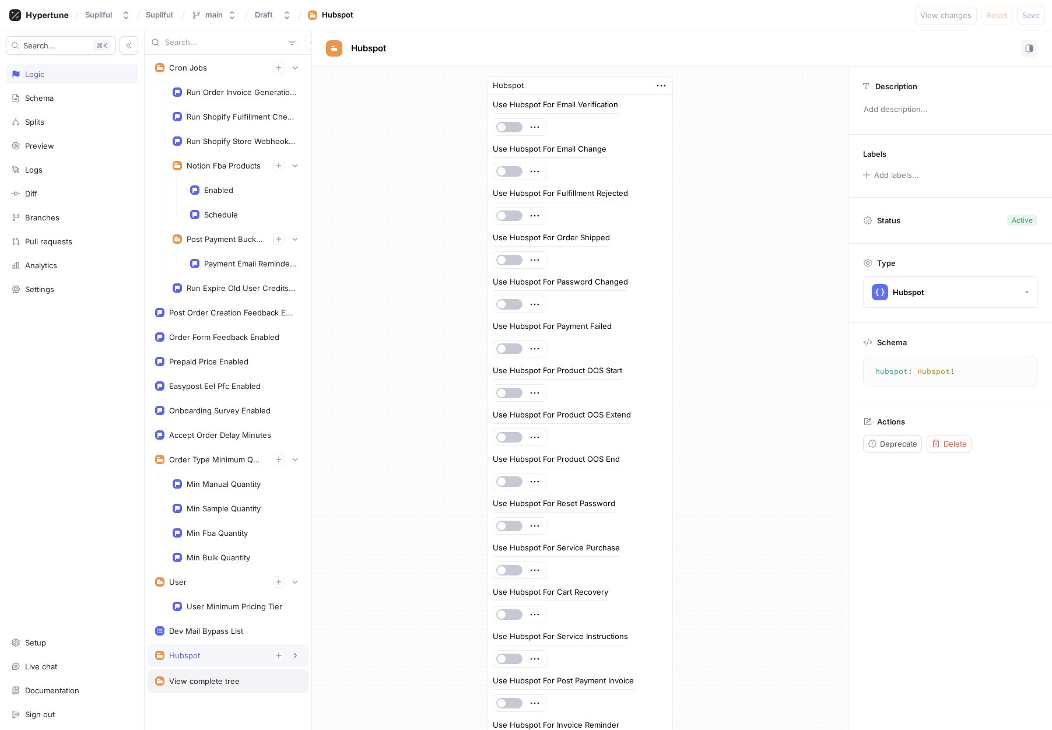
click at [189, 688] on div "View complete tree" at bounding box center [227, 680] width 161 height 23
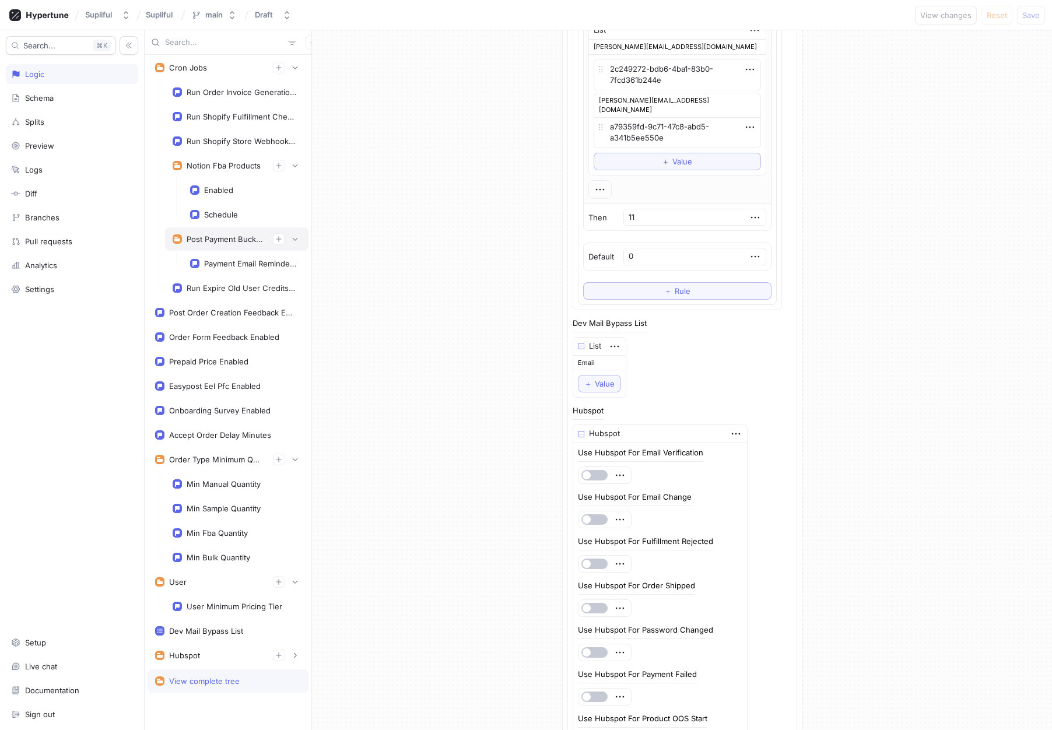
scroll to position [9577, 0]
click at [198, 651] on div "Hubspot" at bounding box center [184, 655] width 31 height 9
